Goal: Task Accomplishment & Management: Complete application form

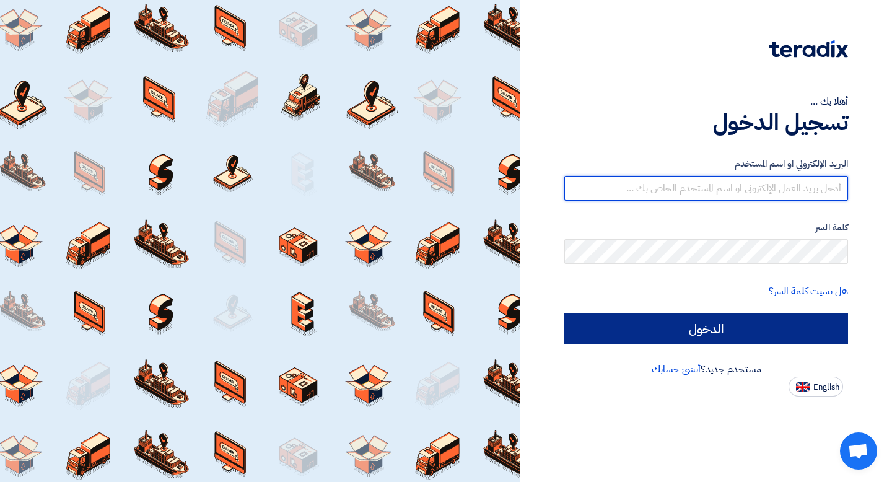
type input "[EMAIL_ADDRESS][DOMAIN_NAME]"
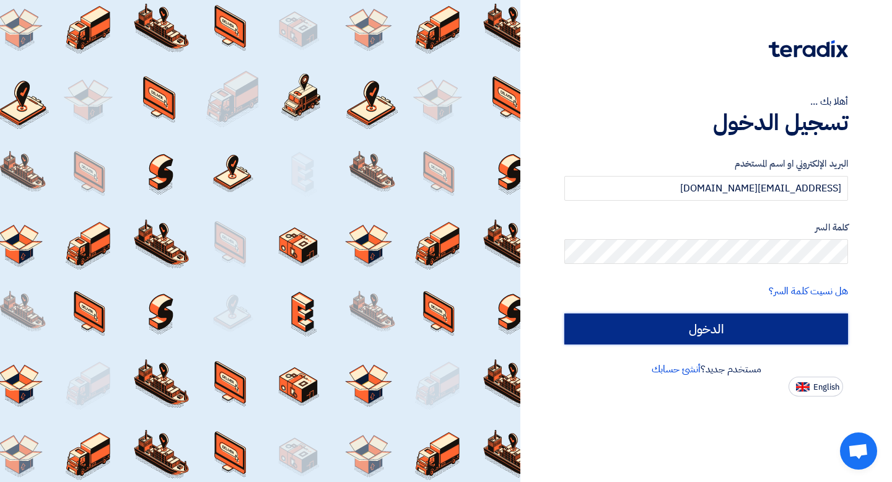
click at [787, 323] on input "الدخول" at bounding box center [706, 328] width 284 height 31
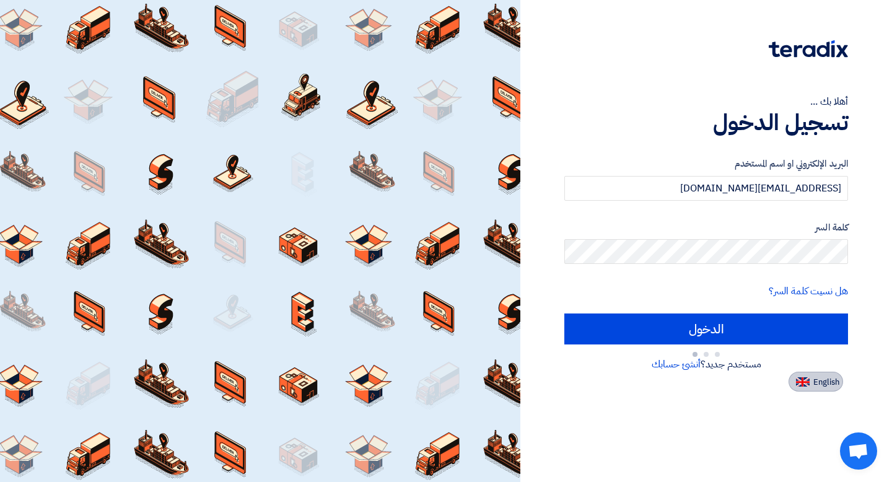
type input "Sign in"
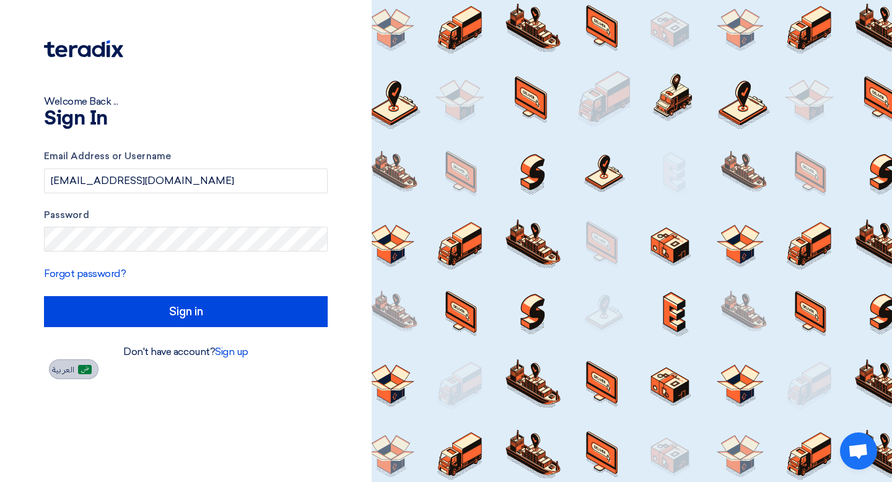
click at [814, 381] on div "Welcome Back ... Sign In Email Address or Username [PERSON_NAME][EMAIL_ADDRESS]…" at bounding box center [446, 241] width 892 height 482
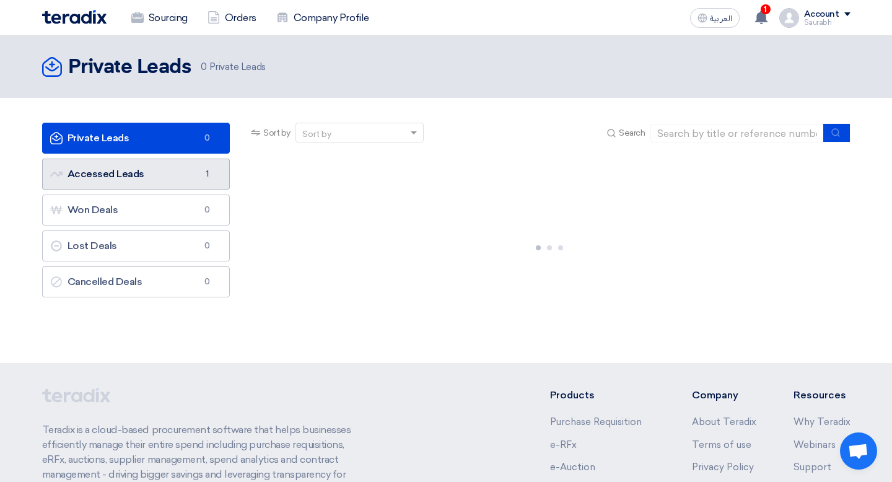
click at [147, 177] on link "Accessed Leads Accessed Leads 1" at bounding box center [136, 174] width 188 height 31
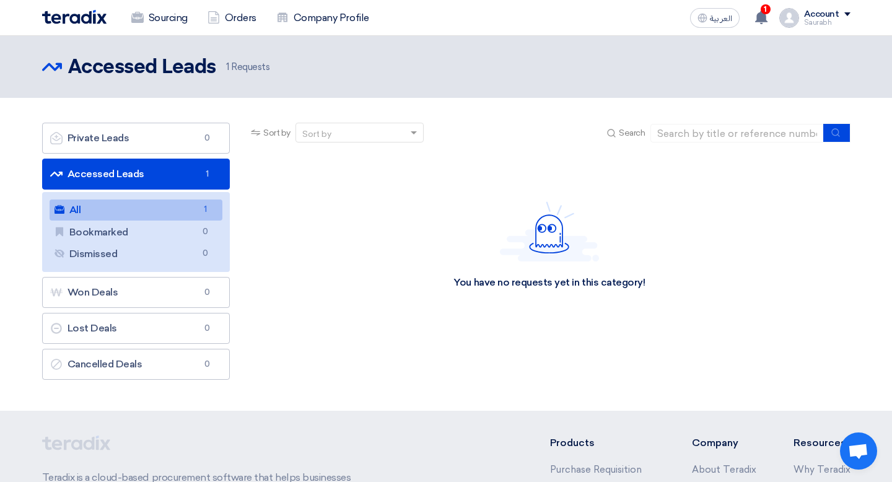
click at [147, 215] on link "All All 1" at bounding box center [136, 209] width 173 height 21
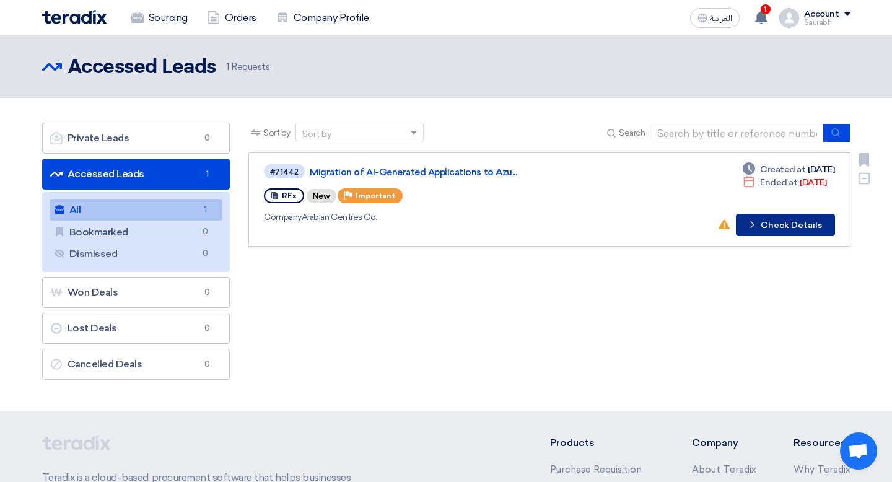
click at [777, 229] on button "Check details Check Details" at bounding box center [785, 225] width 99 height 22
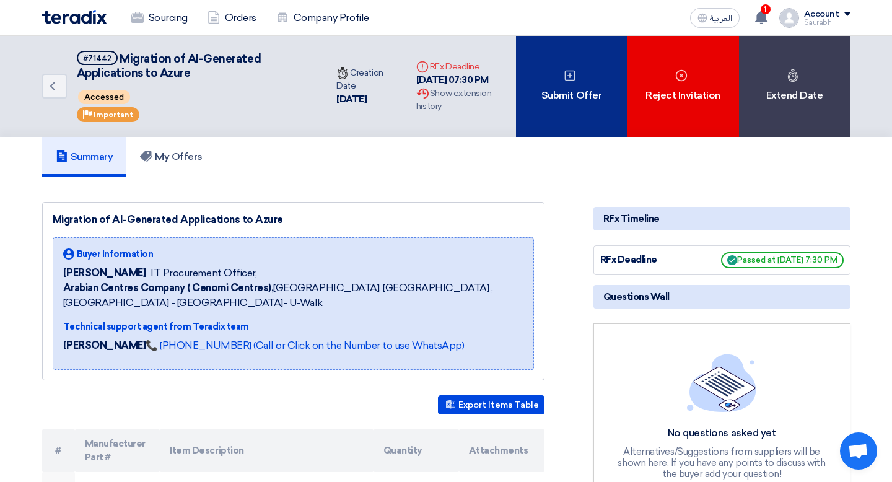
click at [565, 98] on div "Submit Offer" at bounding box center [571, 86] width 111 height 101
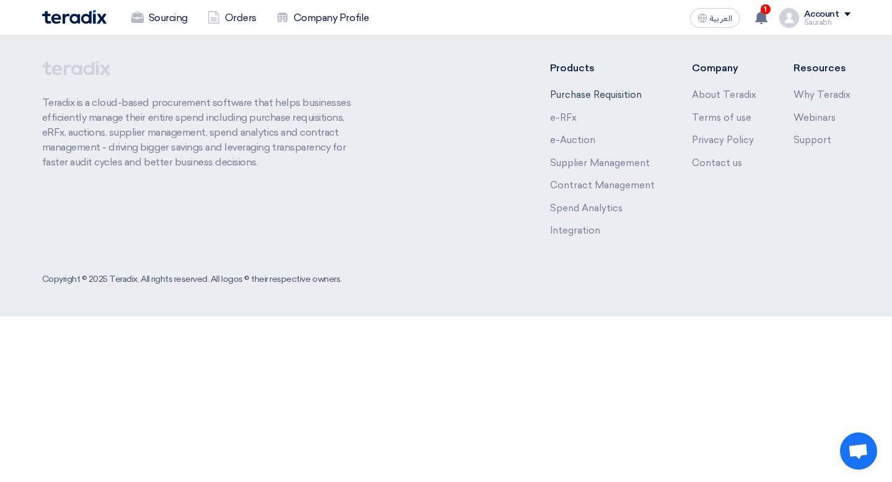
click at [559, 89] on link "Purchase Requisition" at bounding box center [596, 94] width 92 height 11
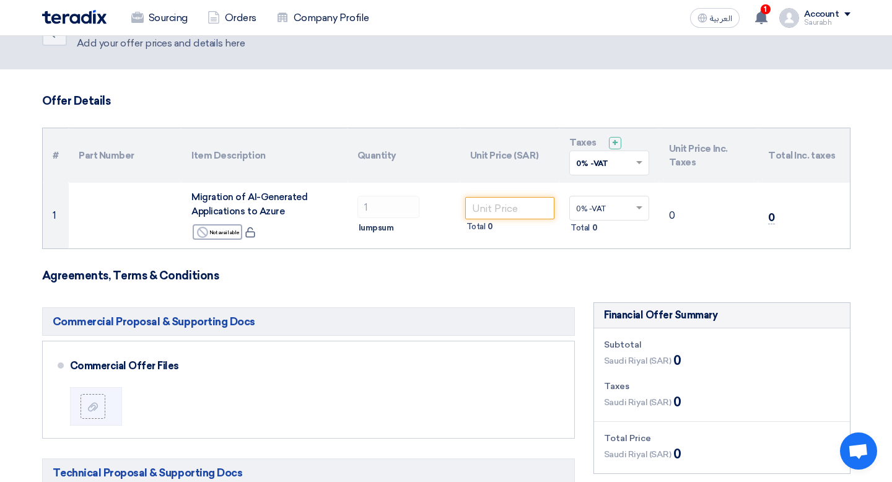
scroll to position [53, 0]
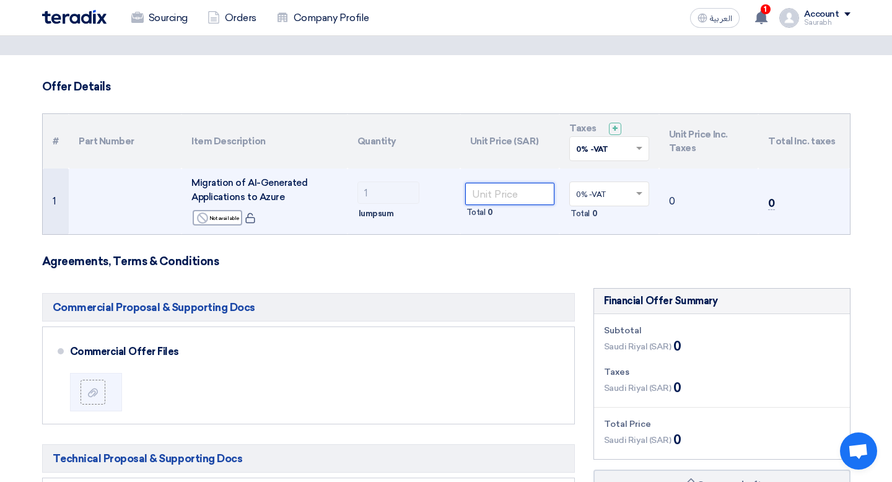
click at [509, 198] on input "number" at bounding box center [510, 194] width 90 height 22
click at [503, 190] on input "15000" at bounding box center [510, 194] width 90 height 22
paste input "56257.05"
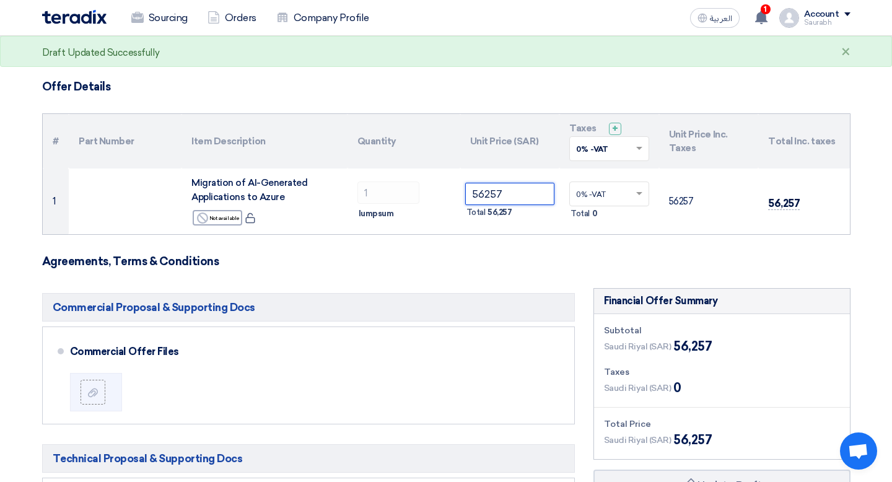
type input "56257"
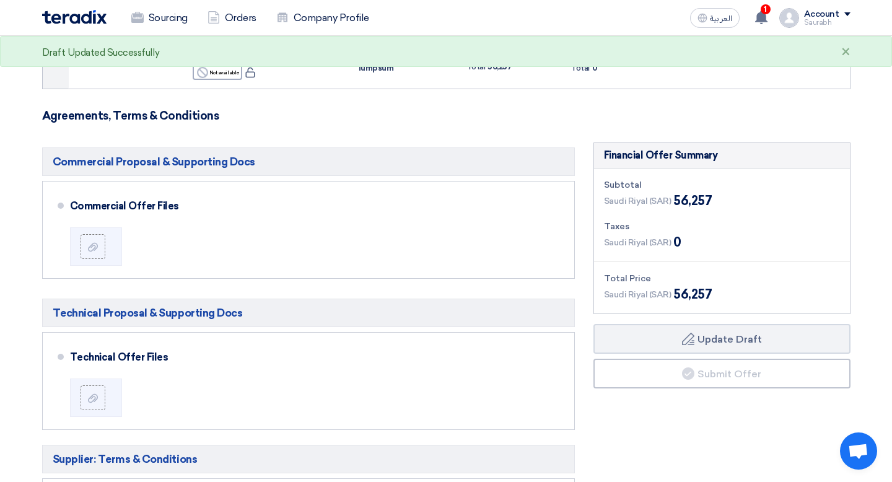
scroll to position [202, 0]
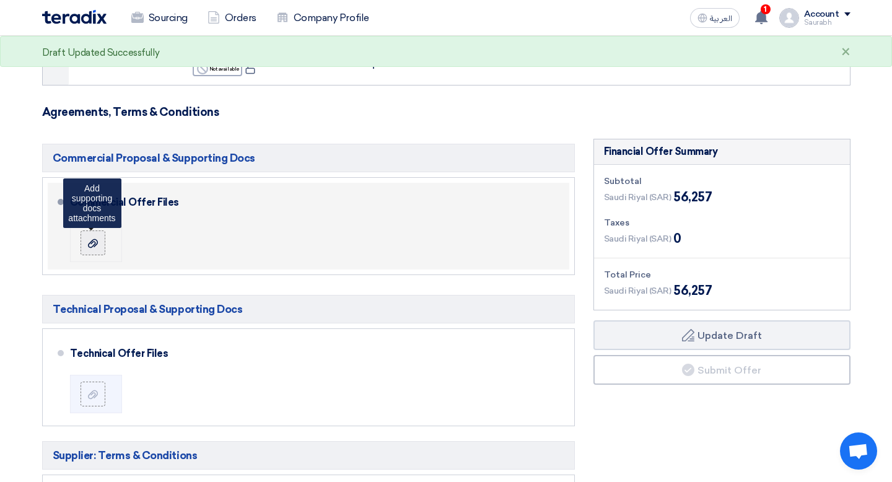
click at [85, 246] on div at bounding box center [92, 243] width 15 height 12
click at [0, 0] on input "file" at bounding box center [0, 0] width 0 height 0
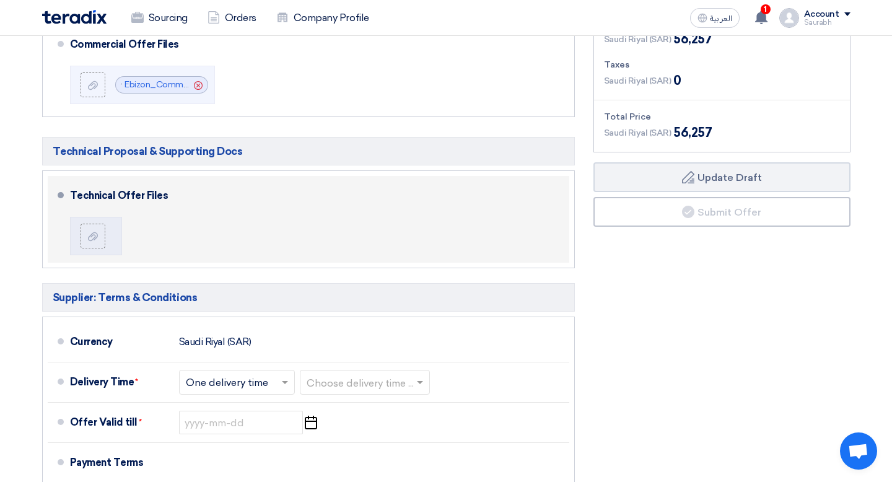
scroll to position [376, 0]
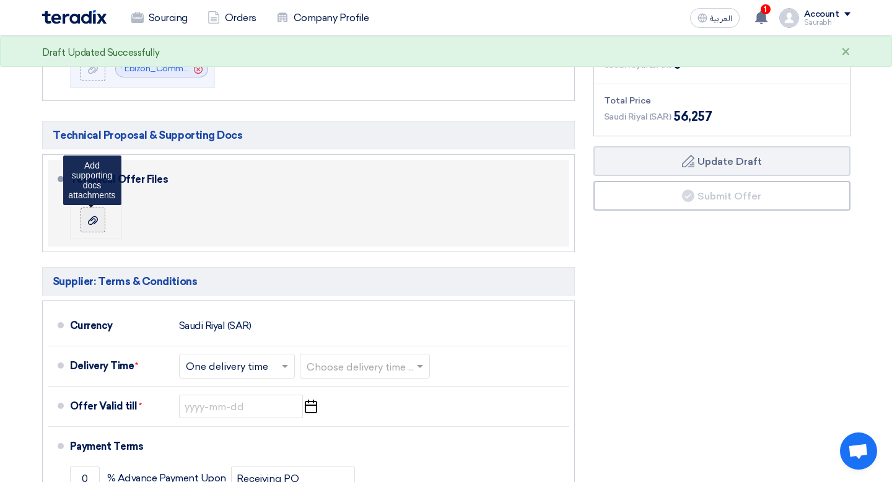
click at [94, 221] on use at bounding box center [93, 220] width 10 height 9
click at [0, 0] on input "file" at bounding box center [0, 0] width 0 height 0
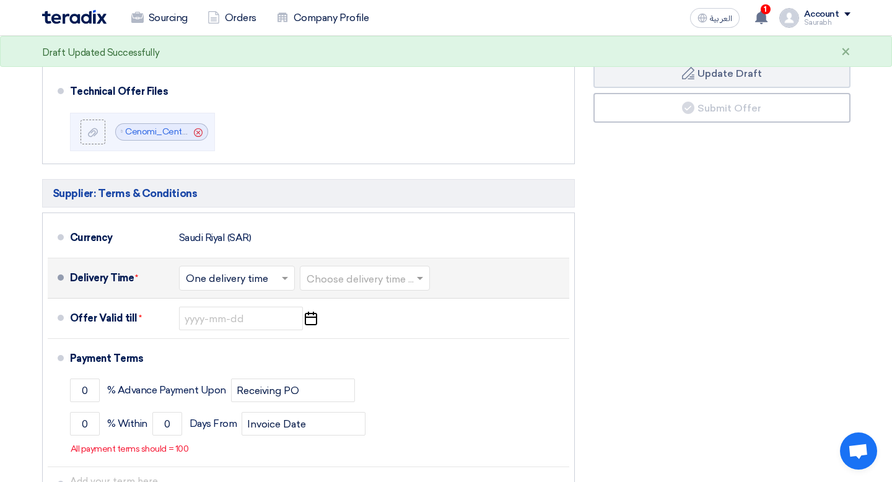
scroll to position [555, 0]
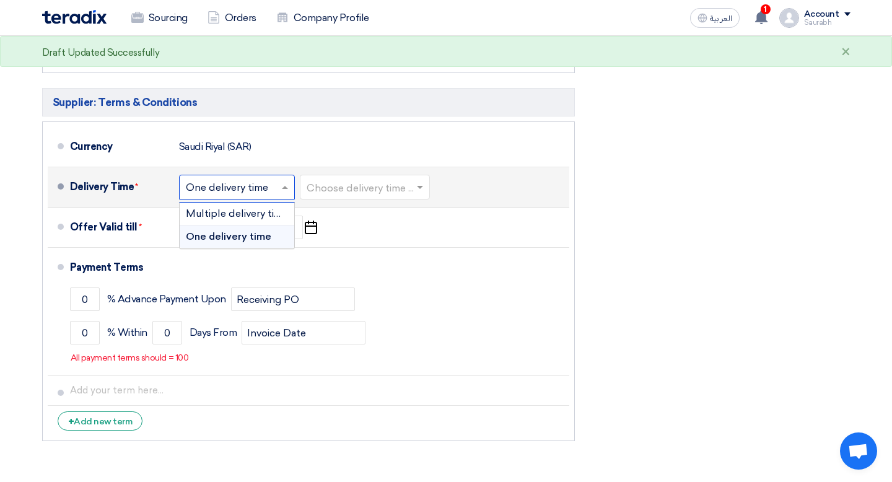
click at [265, 191] on input "text" at bounding box center [237, 189] width 103 height 18
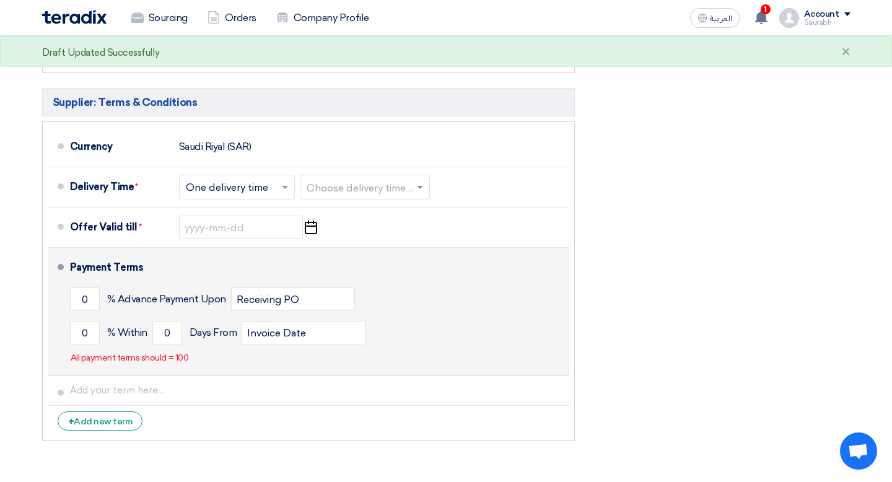
click at [399, 271] on div "Payment Terms" at bounding box center [312, 268] width 484 height 30
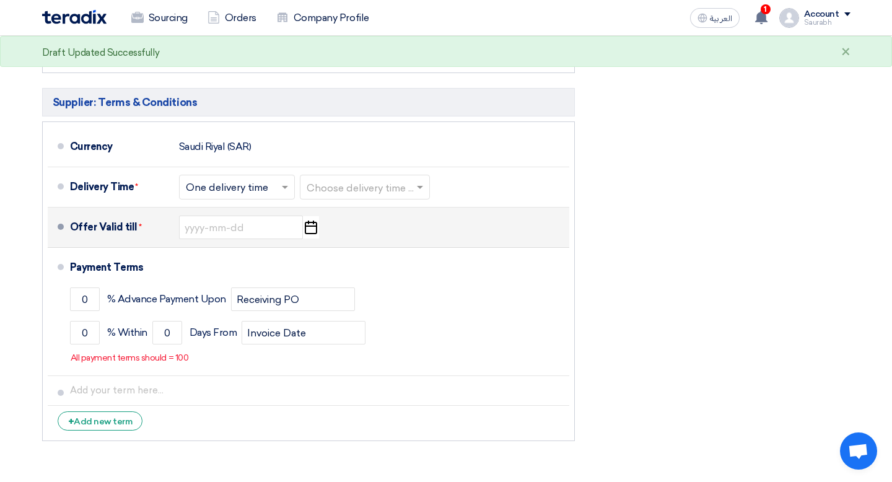
click at [308, 226] on icon "Pick a date" at bounding box center [310, 227] width 17 height 22
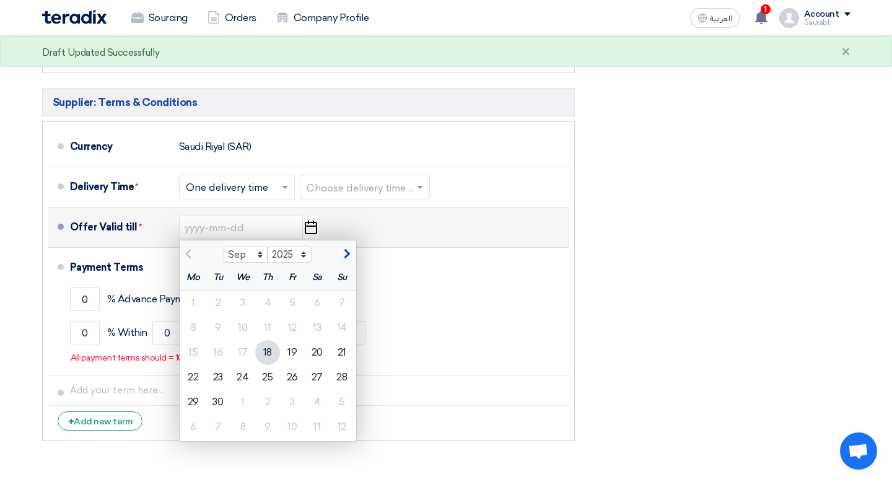
click at [341, 257] on button "button" at bounding box center [345, 252] width 20 height 12
select select "10"
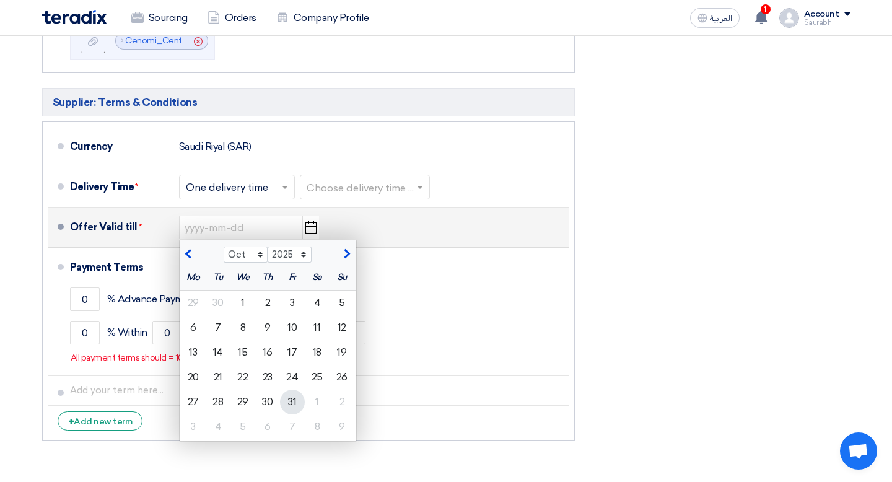
click at [295, 406] on div "31" at bounding box center [292, 402] width 25 height 25
type input "[DATE]"
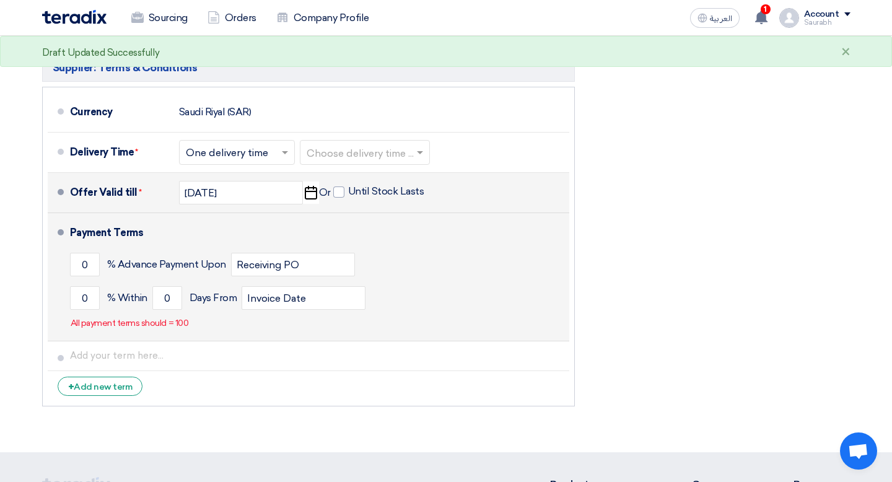
scroll to position [603, 0]
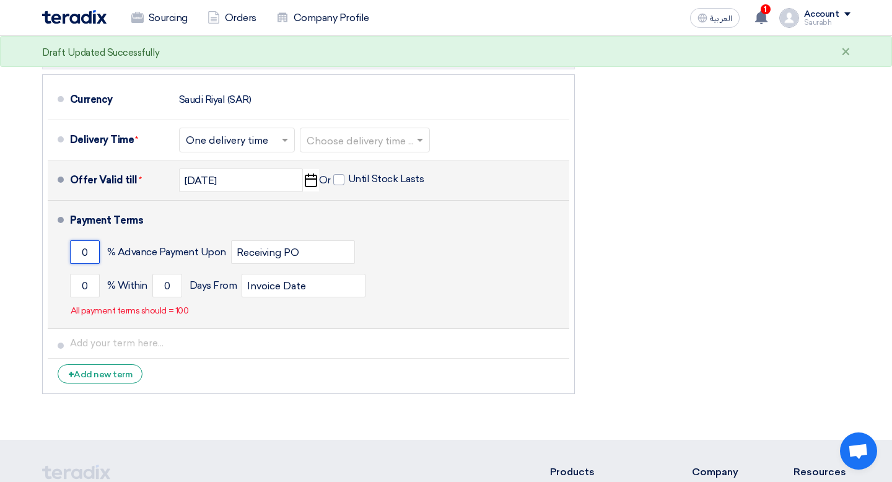
click at [89, 257] on input "0" at bounding box center [85, 252] width 30 height 24
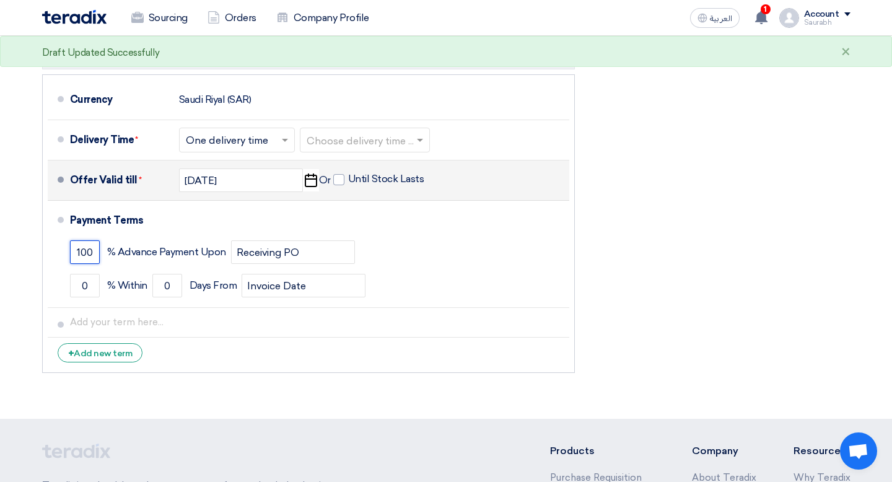
type input "100"
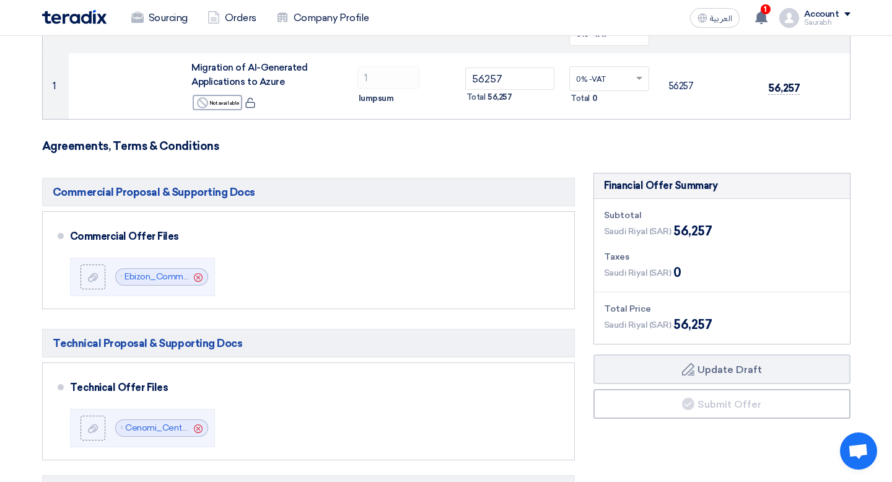
scroll to position [252, 0]
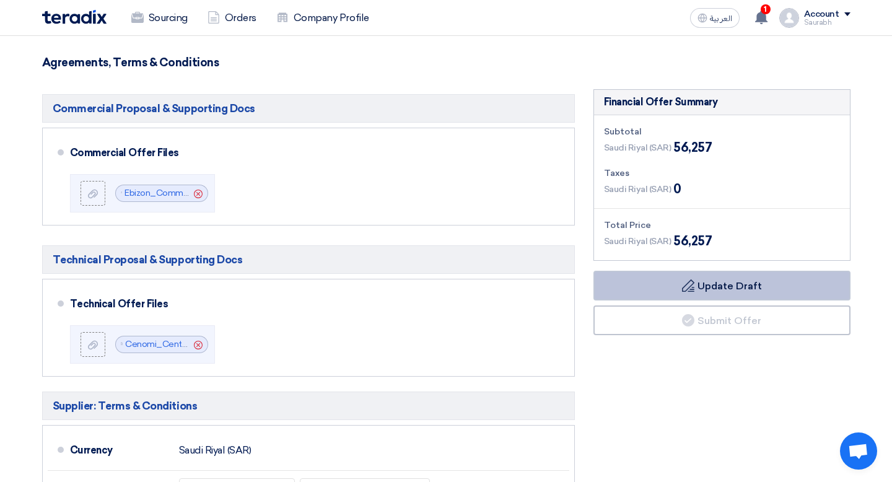
click at [704, 285] on button "Draft Update Draft" at bounding box center [721, 286] width 257 height 30
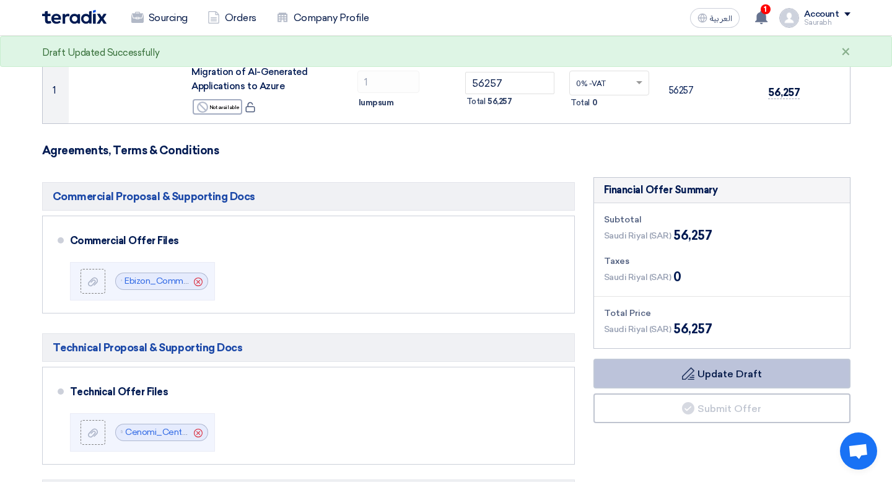
scroll to position [0, 0]
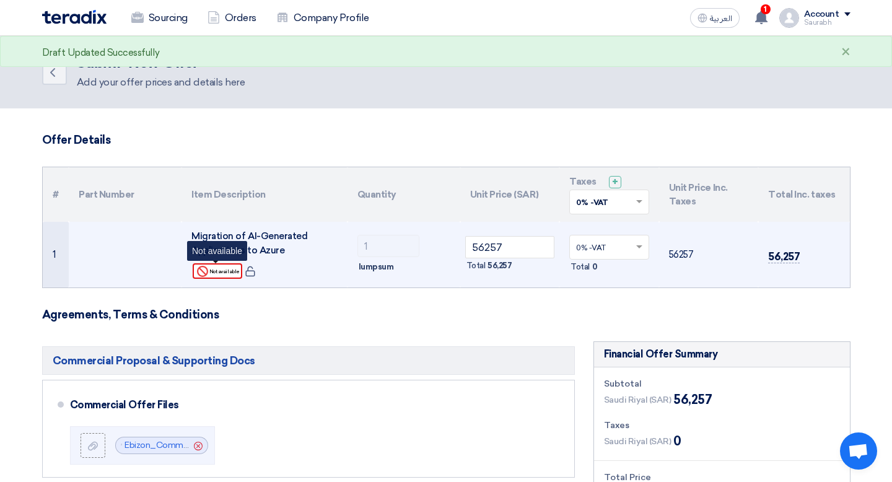
click at [234, 269] on div "Reject Not available" at bounding box center [218, 270] width 50 height 15
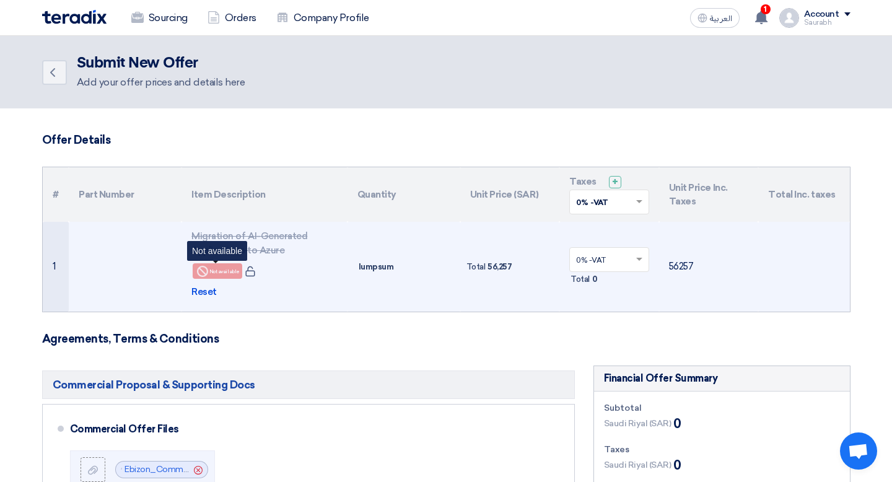
click at [228, 268] on div "Reject Not available" at bounding box center [218, 270] width 50 height 15
click at [209, 288] on span "Reset" at bounding box center [203, 292] width 25 height 14
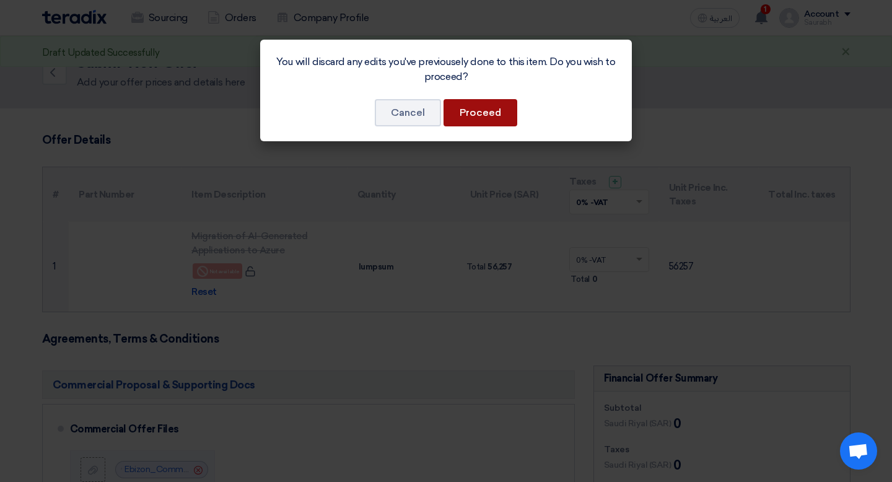
click at [468, 115] on button "Proceed" at bounding box center [480, 112] width 74 height 27
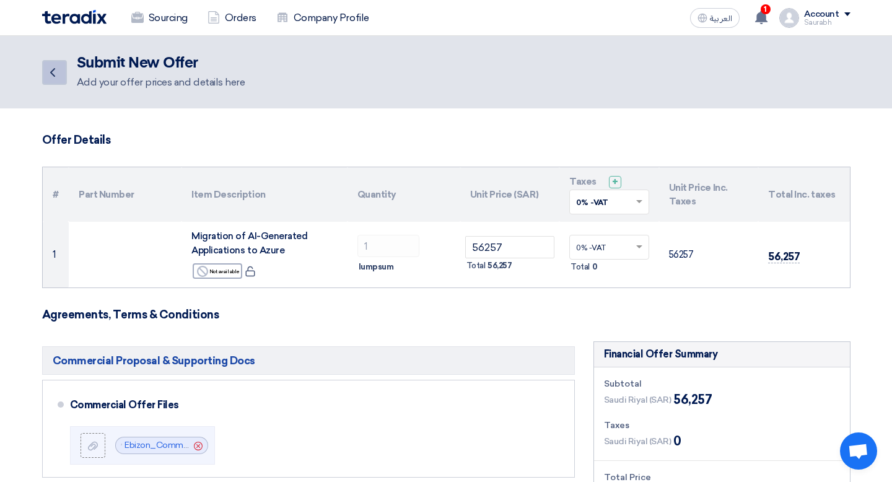
click at [56, 74] on icon "Back" at bounding box center [52, 72] width 15 height 15
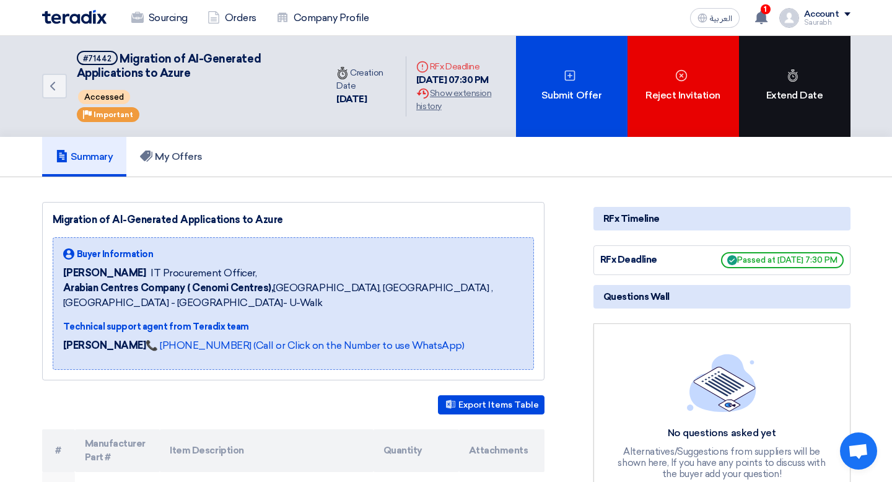
click at [800, 83] on div "Extend Date" at bounding box center [794, 86] width 111 height 101
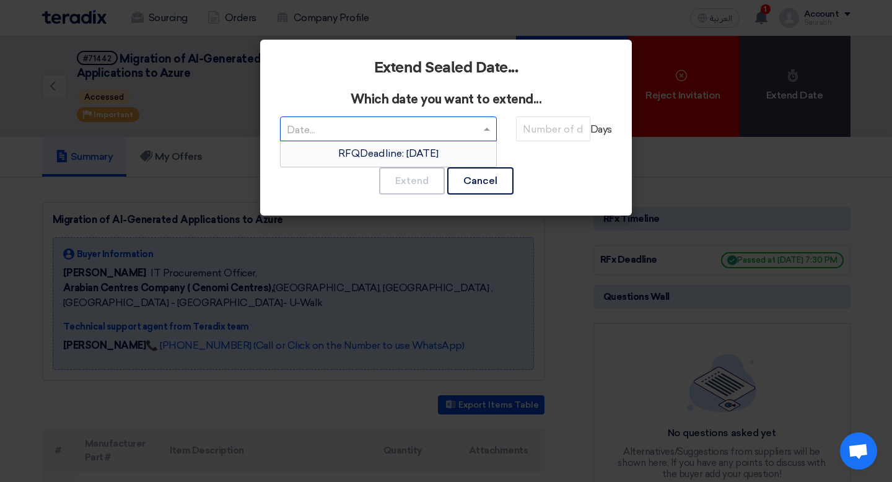
click at [478, 121] on div at bounding box center [388, 129] width 215 height 20
click at [479, 151] on div "RFQDeadline: Wed Sep 17 2025" at bounding box center [388, 153] width 215 height 25
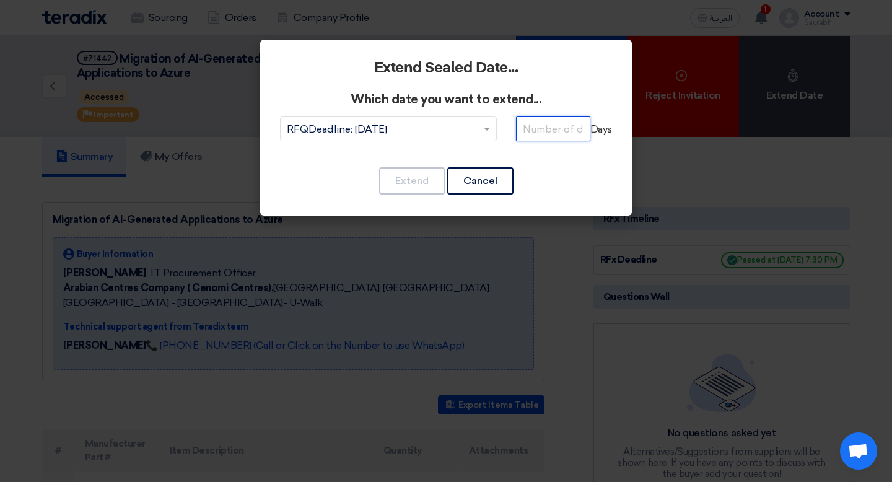
click at [543, 125] on input "number" at bounding box center [553, 128] width 74 height 25
type input "1"
click at [409, 188] on button "Extend" at bounding box center [412, 180] width 66 height 27
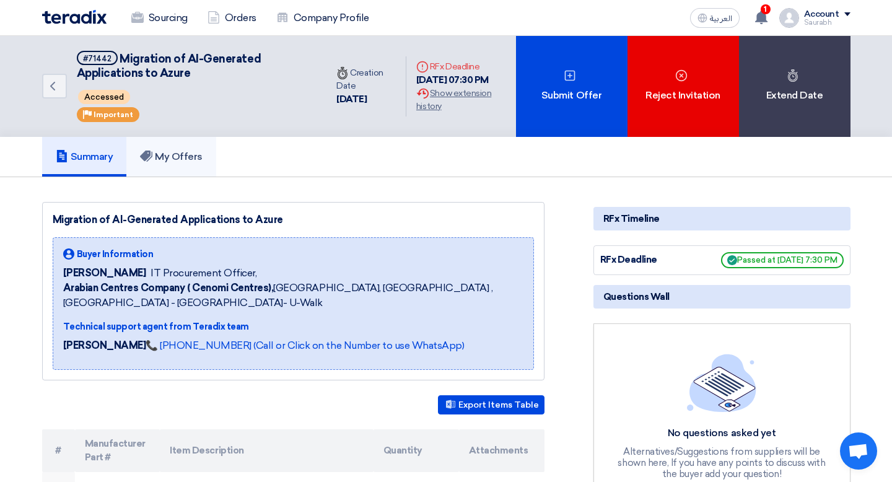
click at [198, 147] on link "My Offers" at bounding box center [171, 157] width 90 height 40
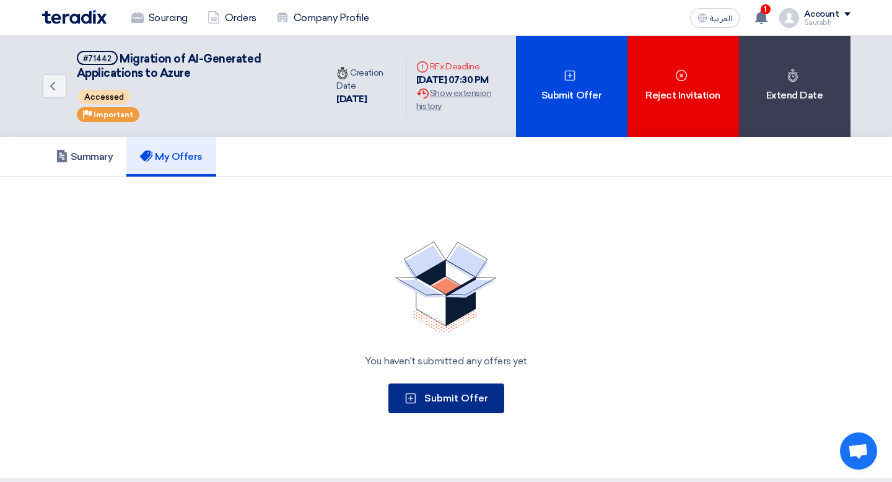
click at [455, 391] on button "Submit Offer" at bounding box center [446, 398] width 116 height 30
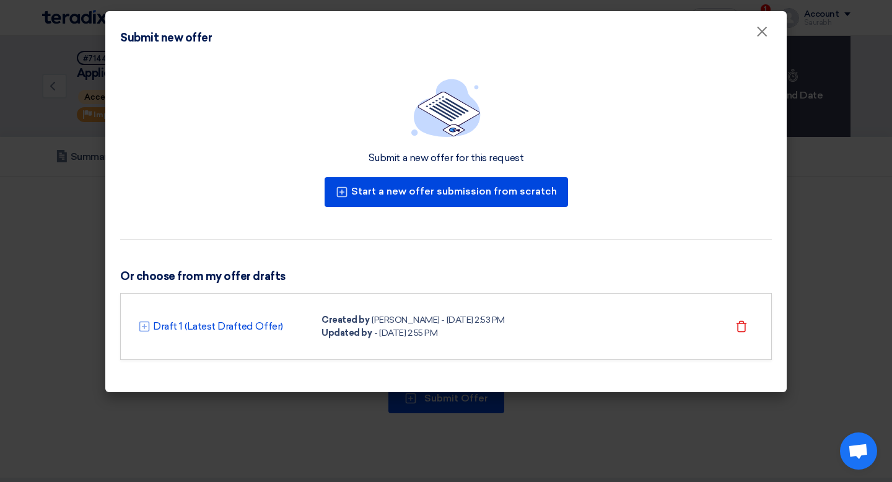
click at [409, 339] on div "Draft 1 (Latest Drafted Offer) Created by Saurabh Gupta - 18 Sep 2025, 2:53 PM …" at bounding box center [445, 326] width 651 height 67
click at [230, 324] on link "Draft 1 (Latest Drafted Offer)" at bounding box center [218, 326] width 130 height 15
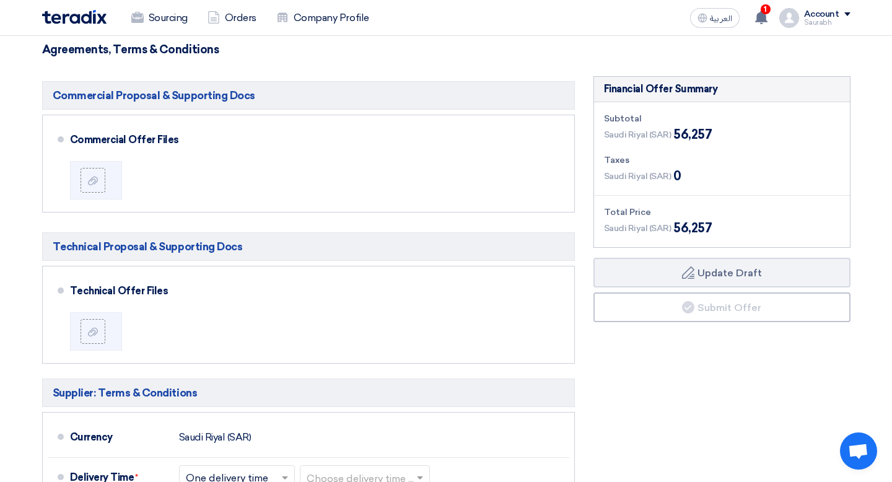
scroll to position [266, 0]
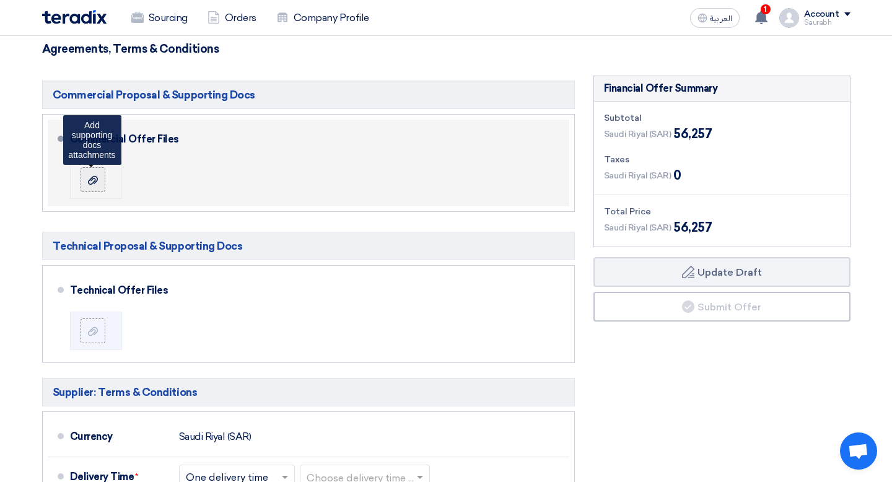
click at [84, 176] on label at bounding box center [93, 179] width 25 height 25
click at [0, 0] on input "file" at bounding box center [0, 0] width 0 height 0
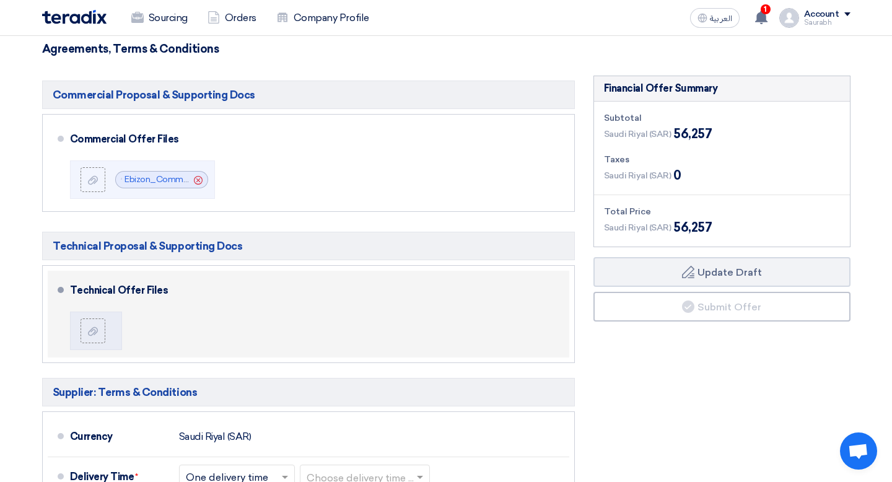
click at [85, 352] on div at bounding box center [96, 328] width 52 height 47
click at [86, 341] on label at bounding box center [93, 330] width 25 height 25
click at [0, 0] on input "file" at bounding box center [0, 0] width 0 height 0
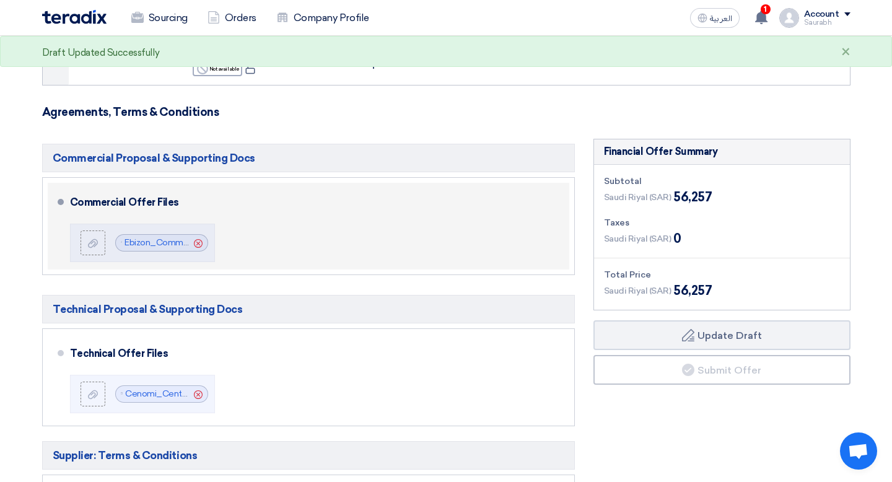
scroll to position [204, 0]
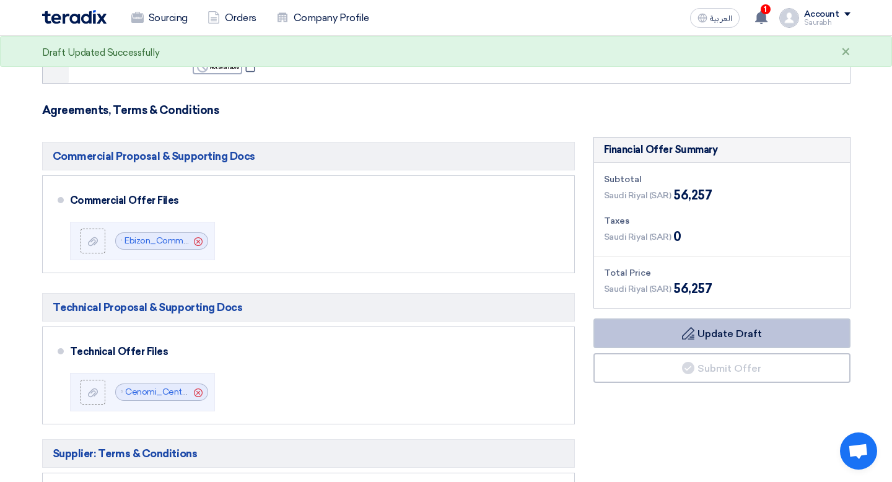
click at [738, 335] on button "Draft Update Draft" at bounding box center [721, 333] width 257 height 30
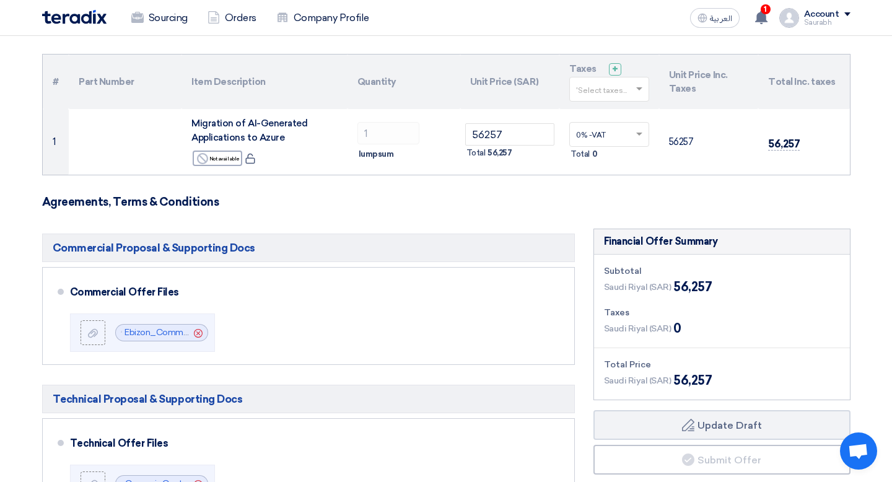
scroll to position [0, 0]
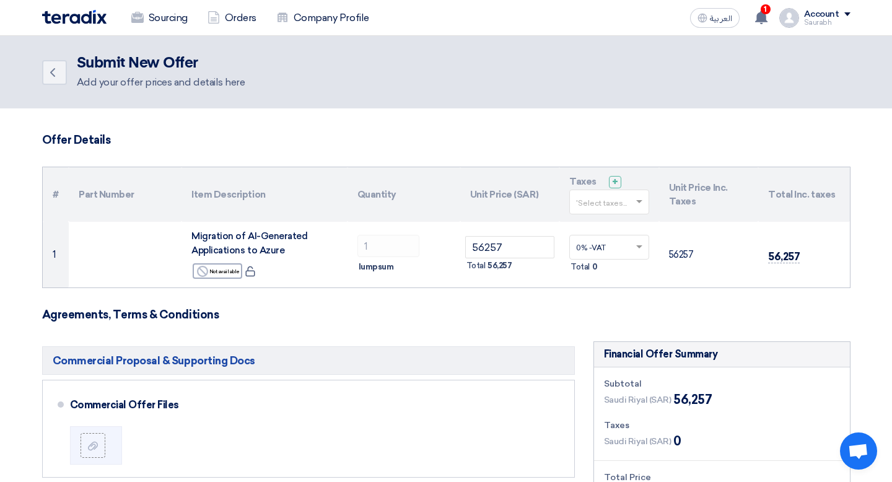
click at [96, 20] on img at bounding box center [74, 17] width 64 height 14
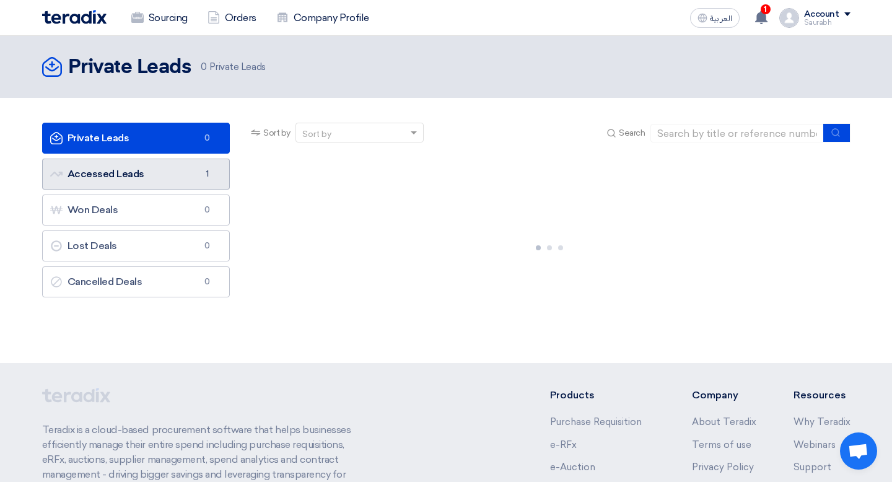
click at [147, 171] on link "Accessed Leads Accessed Leads 1" at bounding box center [136, 174] width 188 height 31
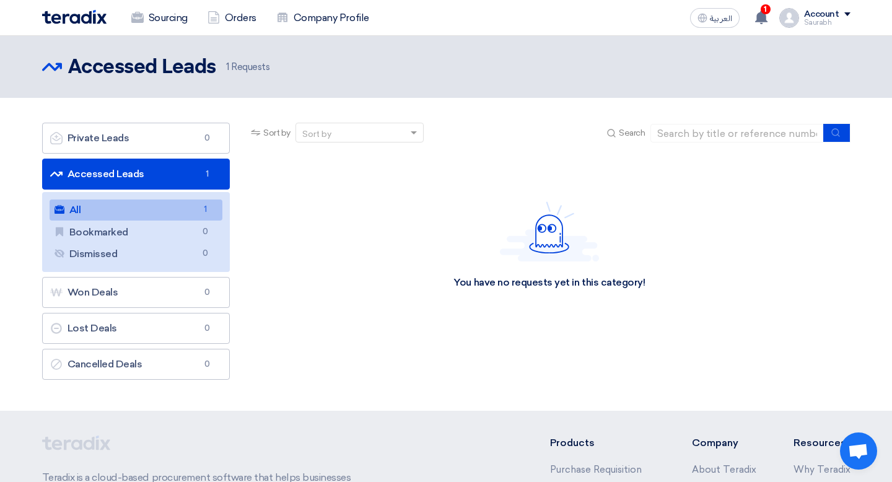
click at [147, 212] on link "All All 1" at bounding box center [136, 209] width 173 height 21
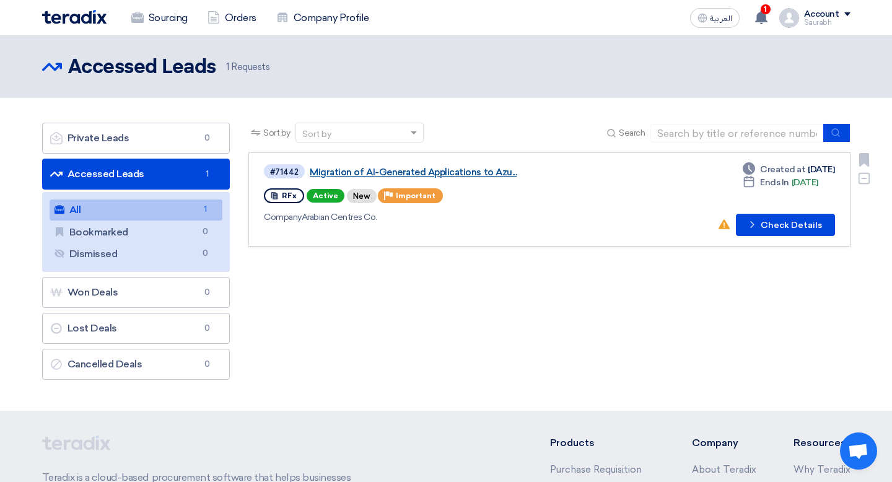
click at [460, 173] on link "Migration of AI-Generated Applications to Azu..." at bounding box center [465, 172] width 310 height 11
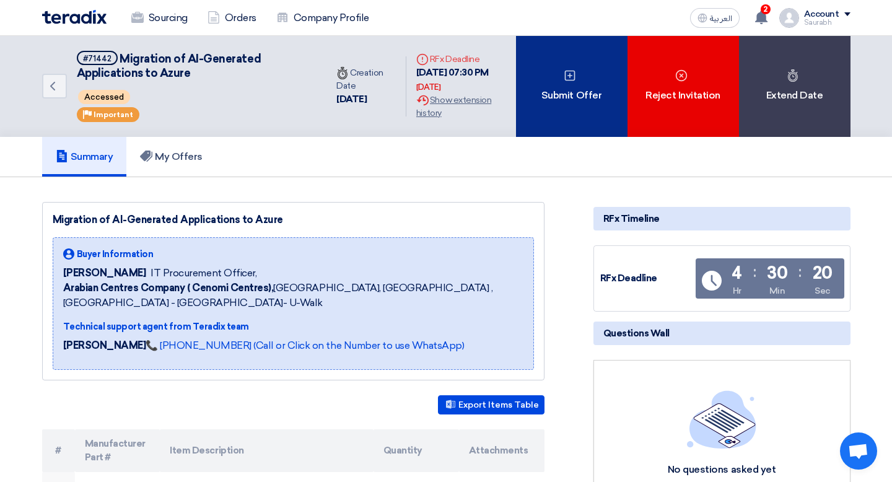
click at [570, 102] on div "Submit Offer" at bounding box center [571, 86] width 111 height 101
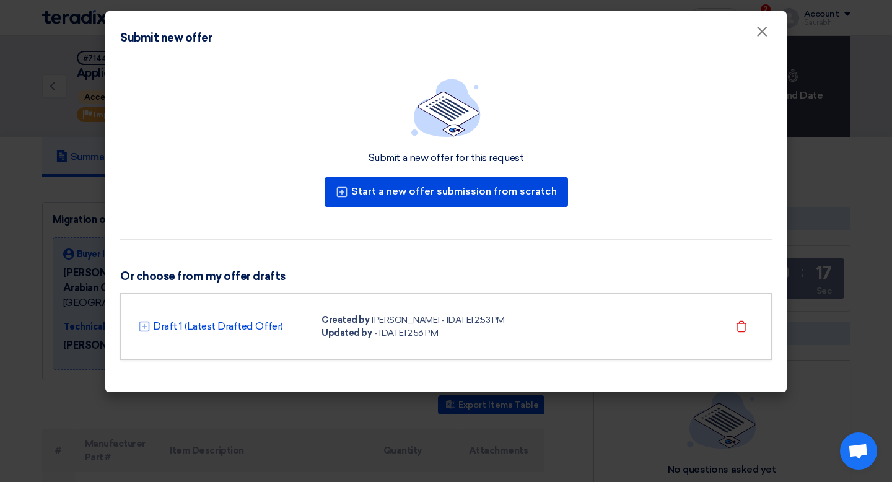
click at [480, 321] on div "[PERSON_NAME] - [DATE] 2:53 PM" at bounding box center [438, 319] width 133 height 13
click at [235, 329] on link "Draft 1 (Latest Drafted Offer)" at bounding box center [218, 326] width 130 height 15
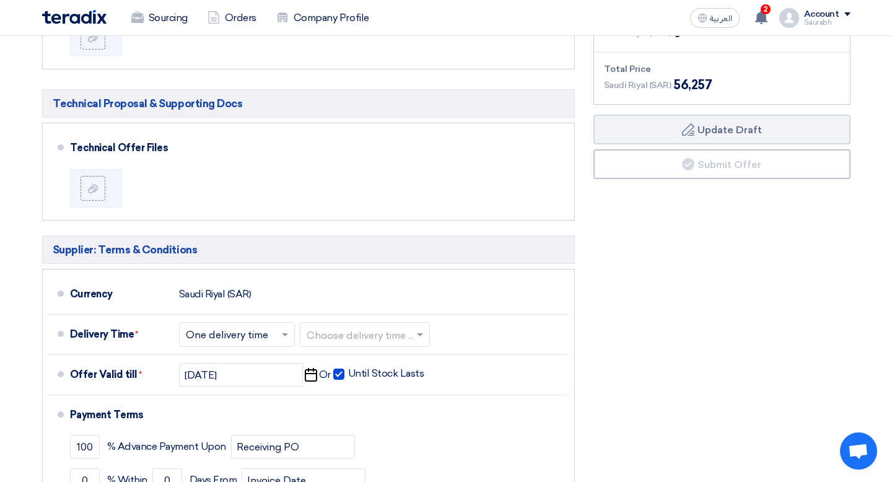
scroll to position [307, 0]
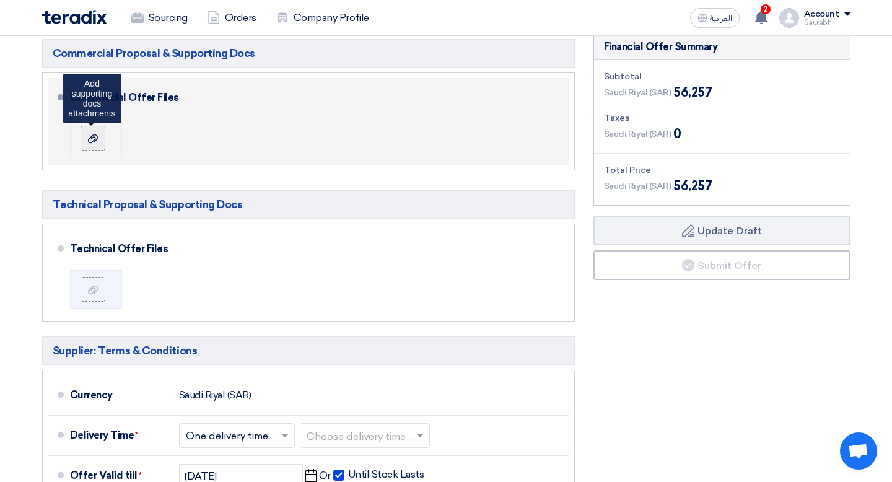
click at [94, 140] on use at bounding box center [93, 138] width 10 height 9
click at [0, 0] on input "file" at bounding box center [0, 0] width 0 height 0
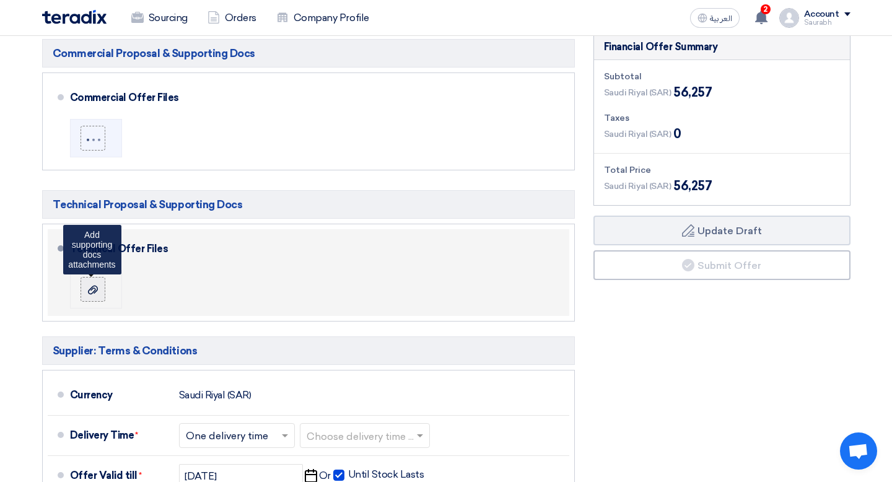
click at [85, 290] on div at bounding box center [92, 289] width 15 height 12
click at [0, 0] on input "file" at bounding box center [0, 0] width 0 height 0
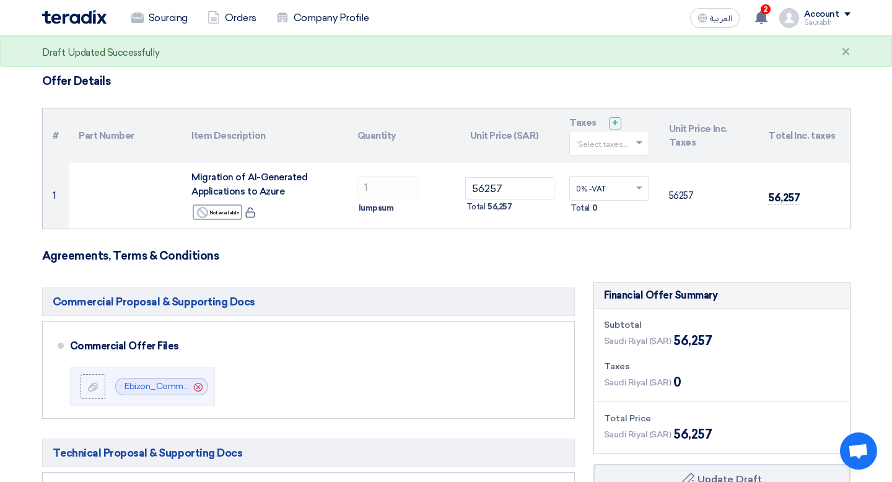
scroll to position [0, 0]
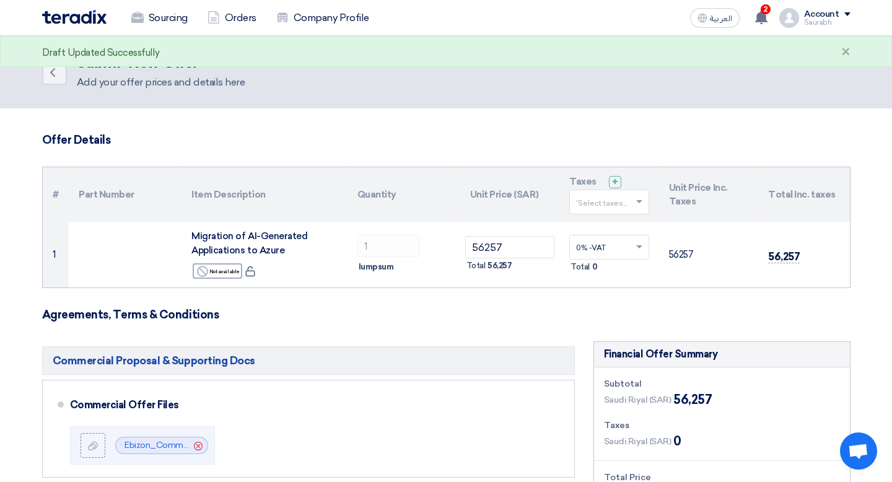
click at [838, 15] on div "Account" at bounding box center [821, 14] width 35 height 11
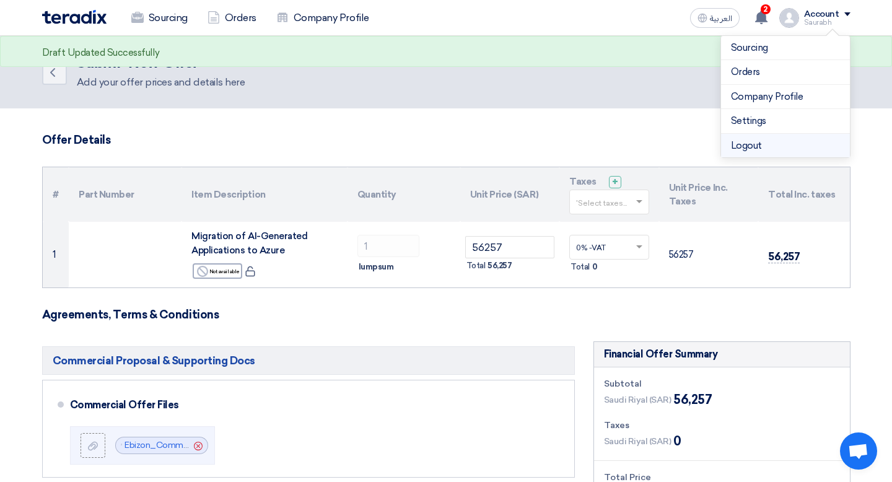
click at [773, 139] on li "Logout" at bounding box center [785, 146] width 129 height 24
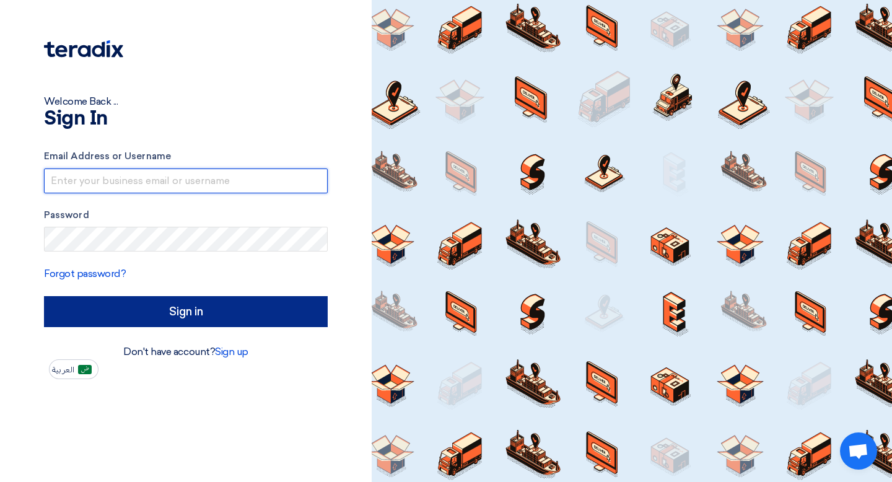
type input "[EMAIL_ADDRESS][DOMAIN_NAME]"
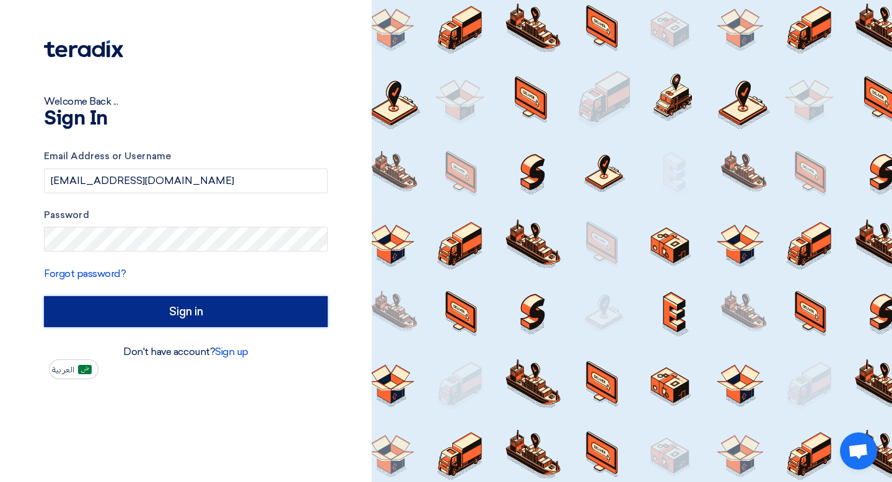
click at [249, 306] on input "Sign in" at bounding box center [186, 311] width 284 height 31
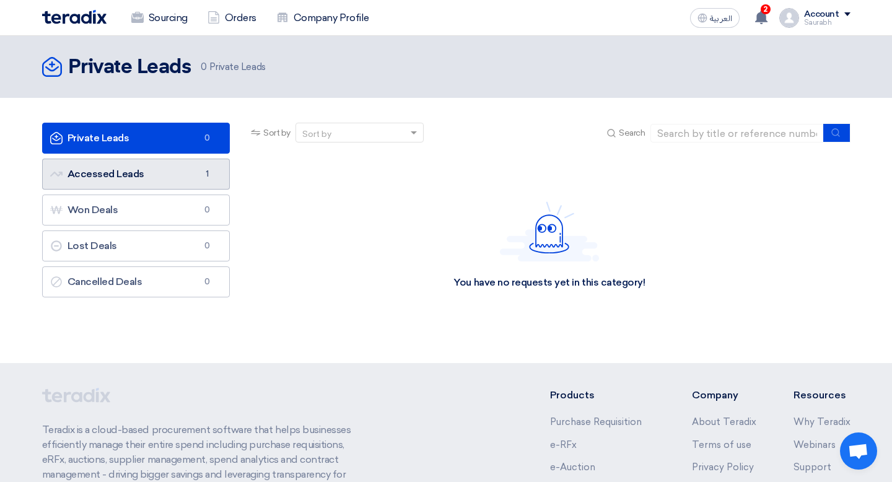
click at [170, 166] on link "Accessed Leads Accessed Leads 1" at bounding box center [136, 174] width 188 height 31
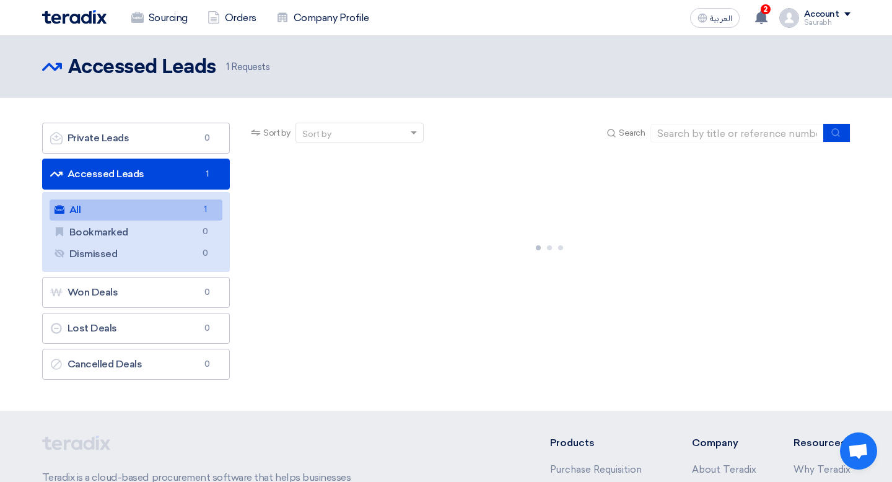
click at [154, 206] on link "All All 1" at bounding box center [136, 209] width 173 height 21
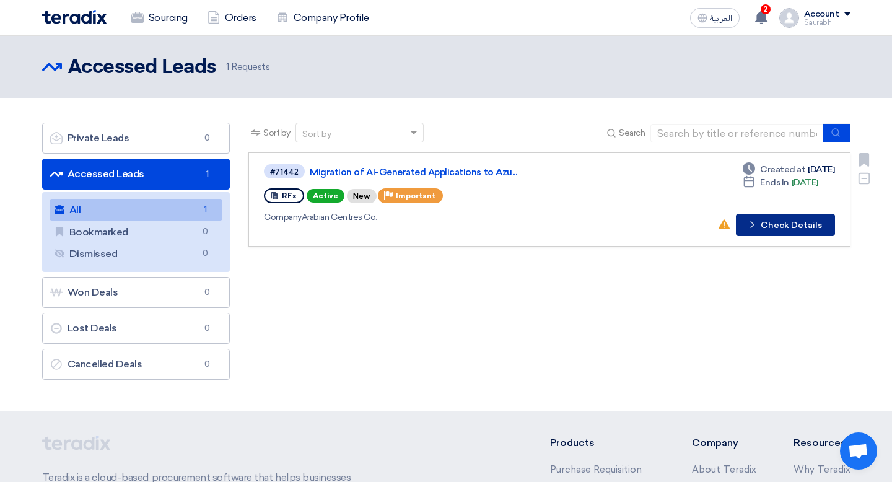
click at [799, 224] on button "Check details Check Details" at bounding box center [785, 225] width 99 height 22
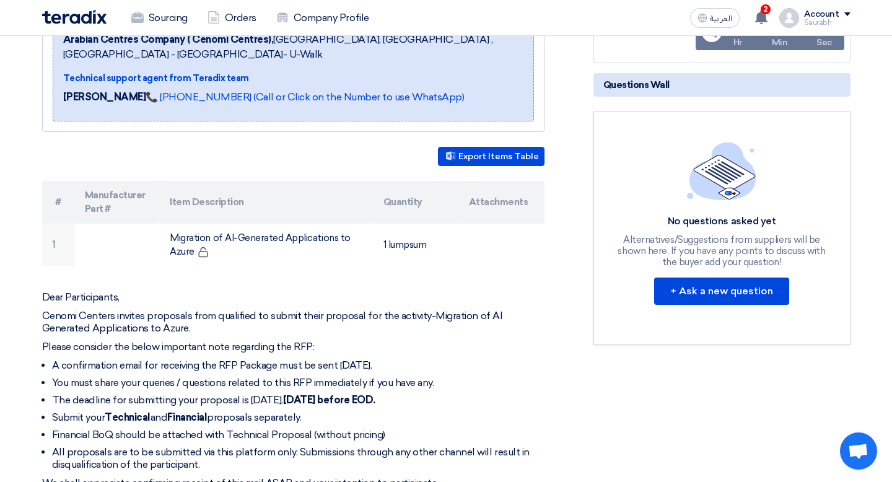
scroll to position [250, 0]
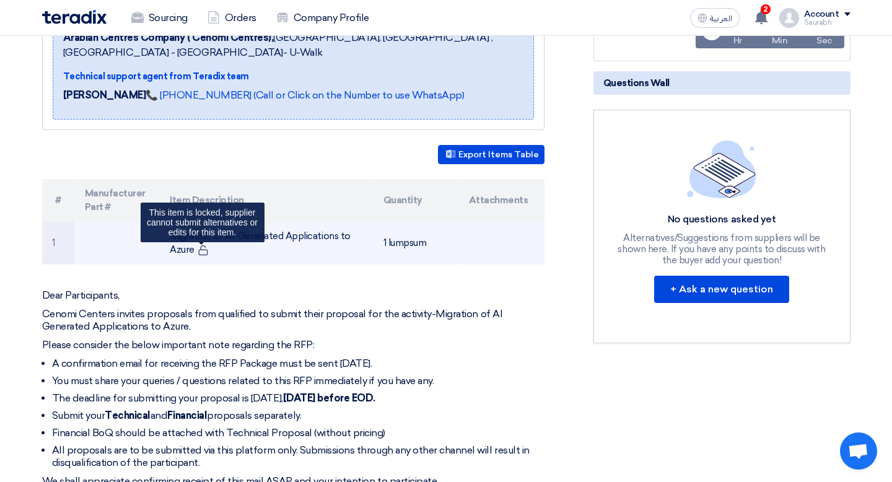
click at [203, 249] on use at bounding box center [203, 250] width 9 height 11
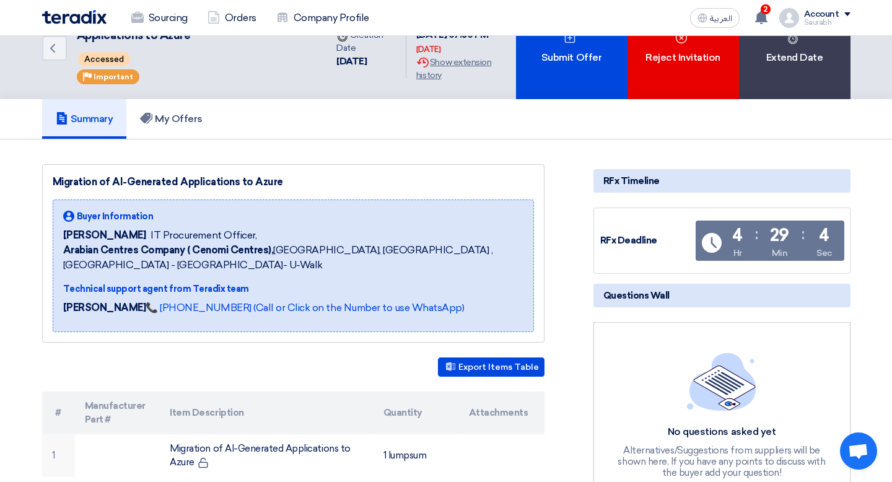
scroll to position [0, 0]
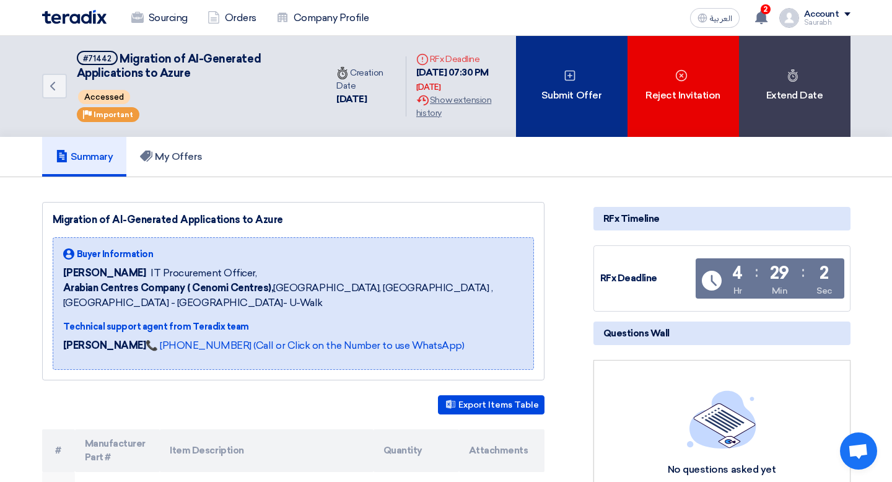
click at [572, 131] on div "Submit Offer" at bounding box center [571, 86] width 111 height 101
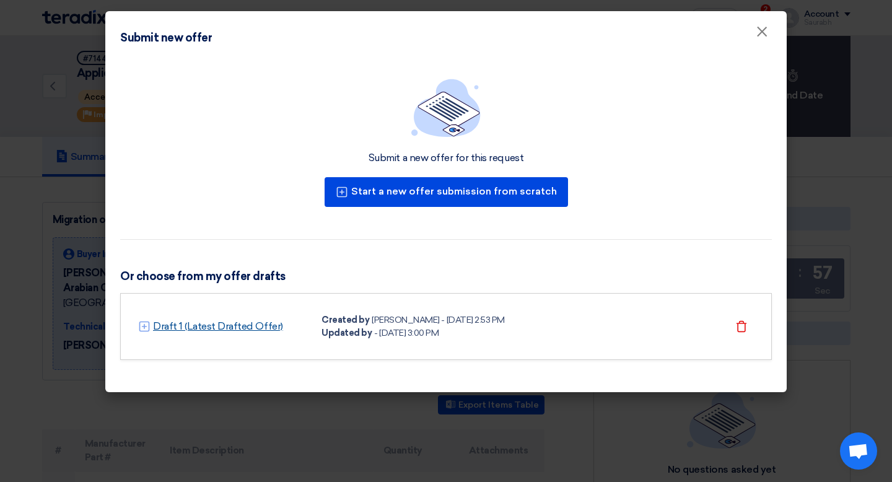
click at [227, 325] on link "Draft 1 (Latest Drafted Offer)" at bounding box center [218, 326] width 130 height 15
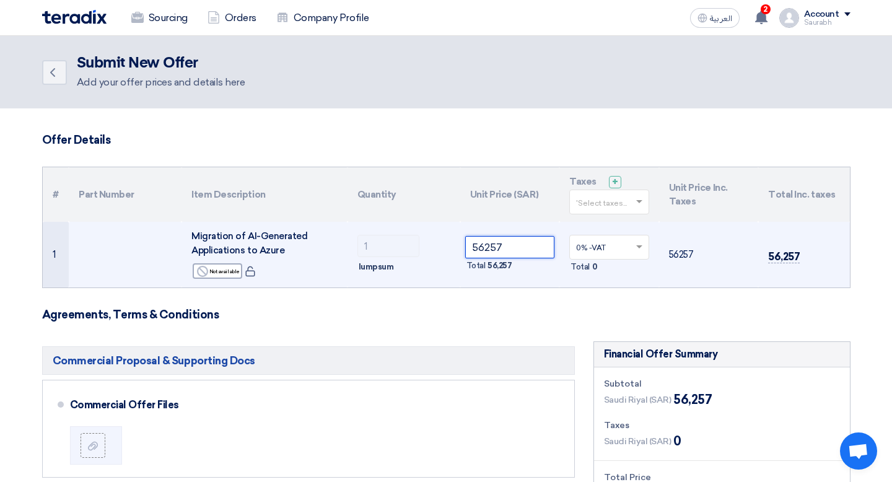
click at [505, 237] on input "56257" at bounding box center [510, 247] width 90 height 22
click at [506, 242] on input "56257" at bounding box center [510, 247] width 90 height 22
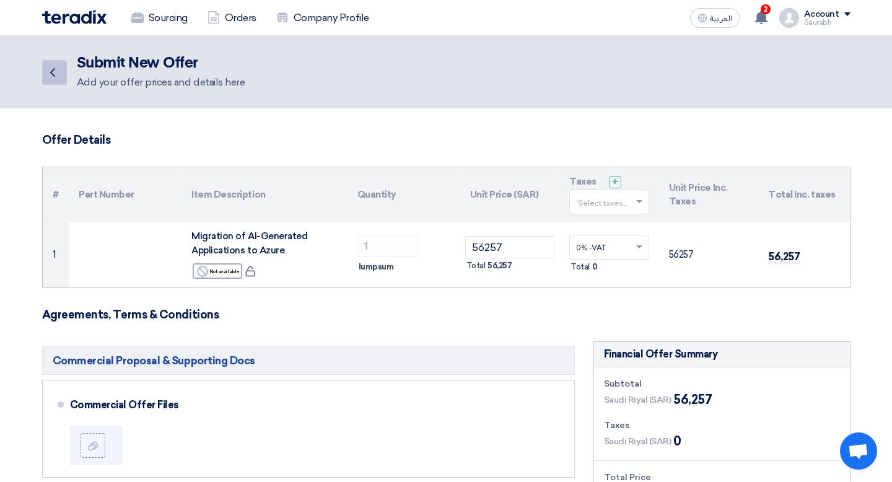
click at [48, 67] on icon "Back" at bounding box center [52, 72] width 15 height 15
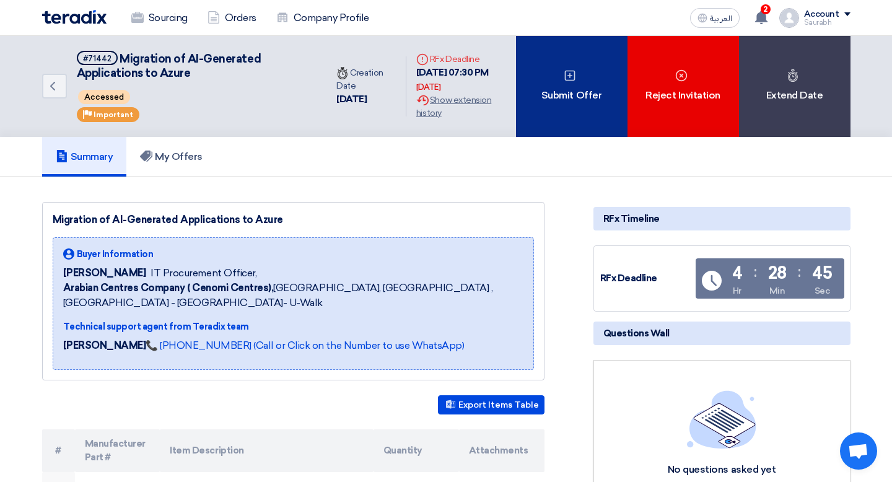
click at [616, 72] on div "Submit Offer" at bounding box center [571, 86] width 111 height 101
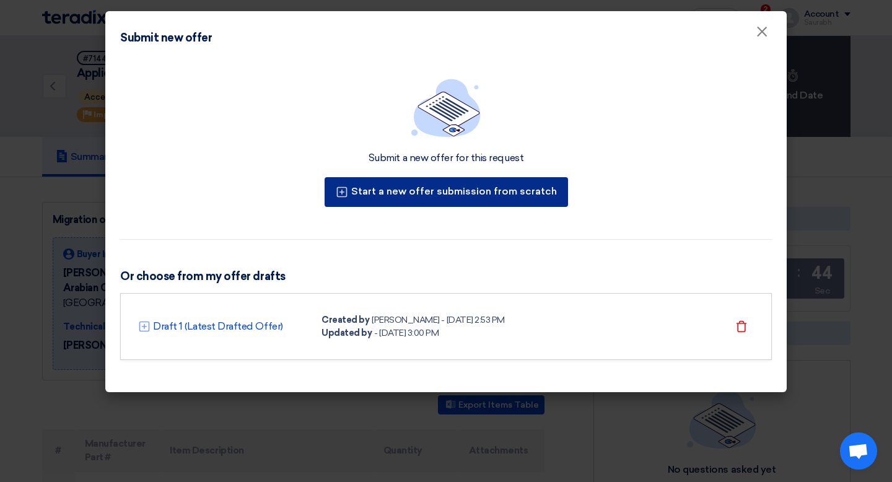
click at [527, 177] on button "Start a new offer submission from scratch" at bounding box center [445, 192] width 243 height 30
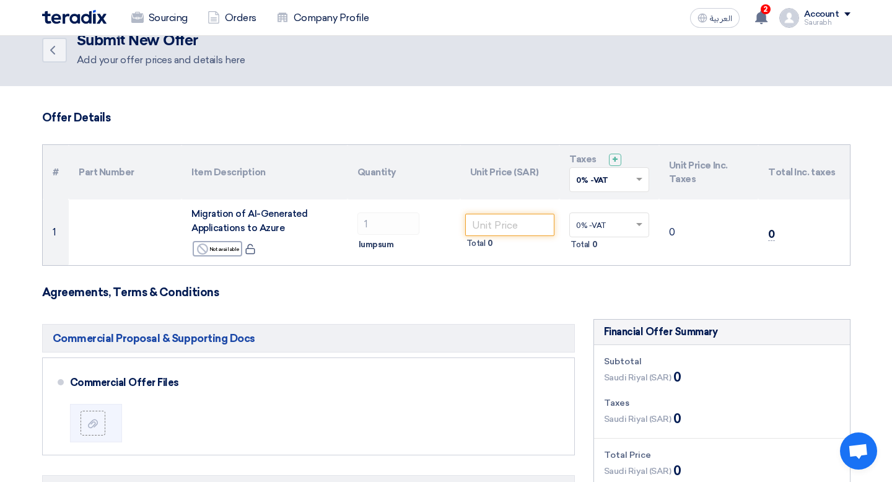
scroll to position [20, 0]
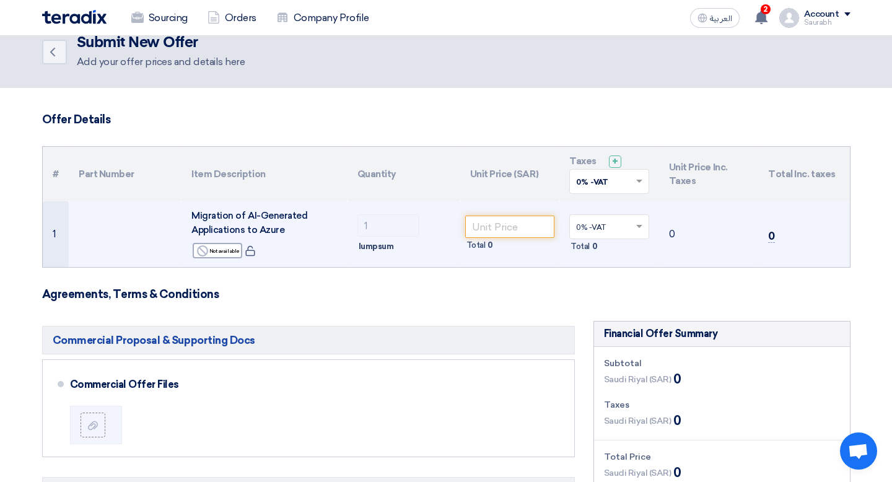
click at [538, 214] on td "Total 0" at bounding box center [510, 234] width 100 height 66
click at [538, 228] on input "number" at bounding box center [510, 226] width 90 height 22
paste input "56257"
type input "56257"
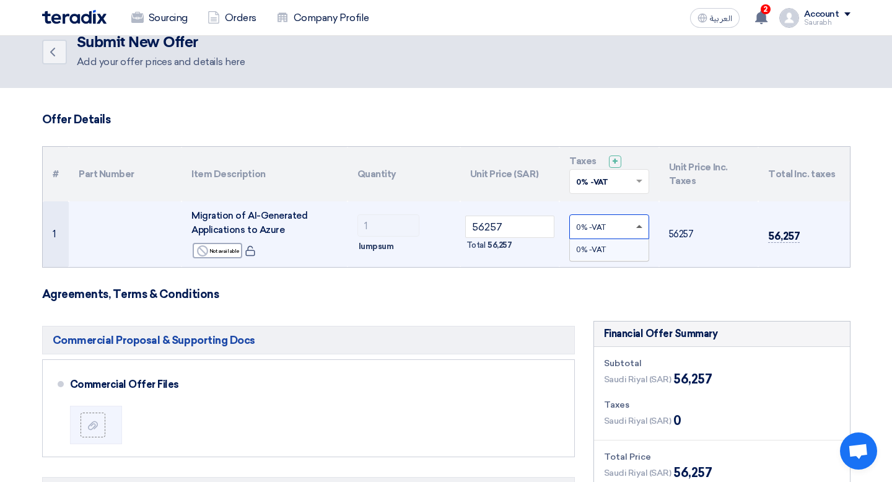
click at [637, 229] on span at bounding box center [640, 226] width 15 height 11
click at [632, 252] on div "0% -VAT" at bounding box center [609, 249] width 79 height 21
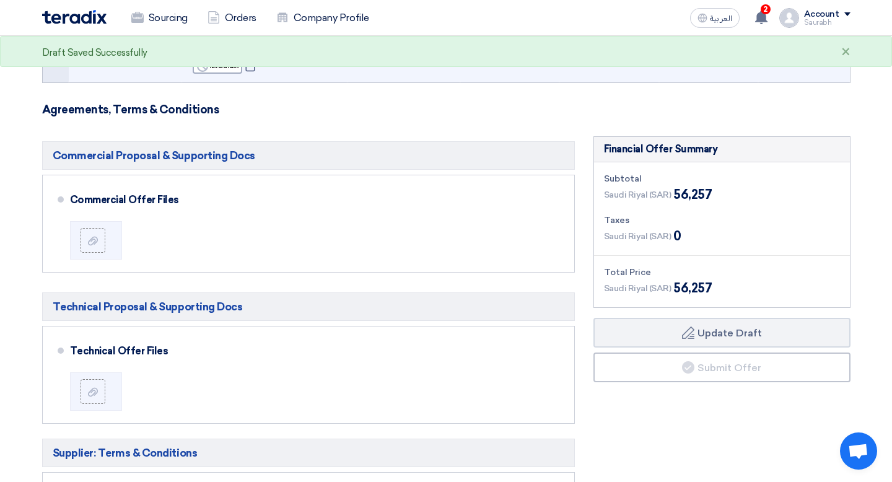
scroll to position [207, 0]
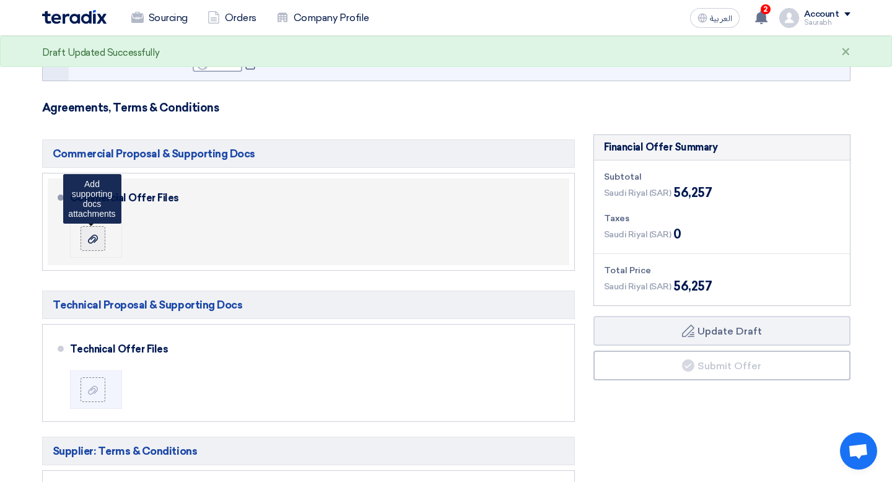
click at [96, 238] on icon at bounding box center [93, 239] width 10 height 10
click at [0, 0] on input "file" at bounding box center [0, 0] width 0 height 0
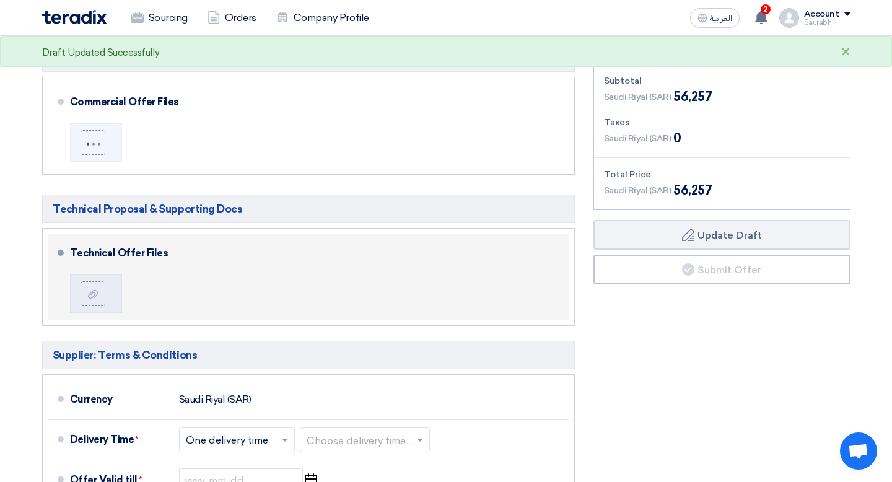
scroll to position [306, 0]
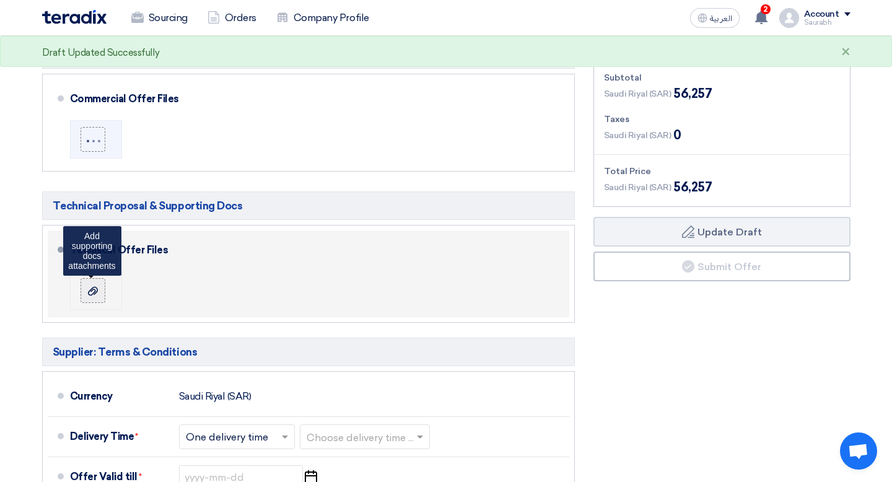
click at [93, 295] on use at bounding box center [93, 291] width 10 height 9
click at [0, 0] on input "file" at bounding box center [0, 0] width 0 height 0
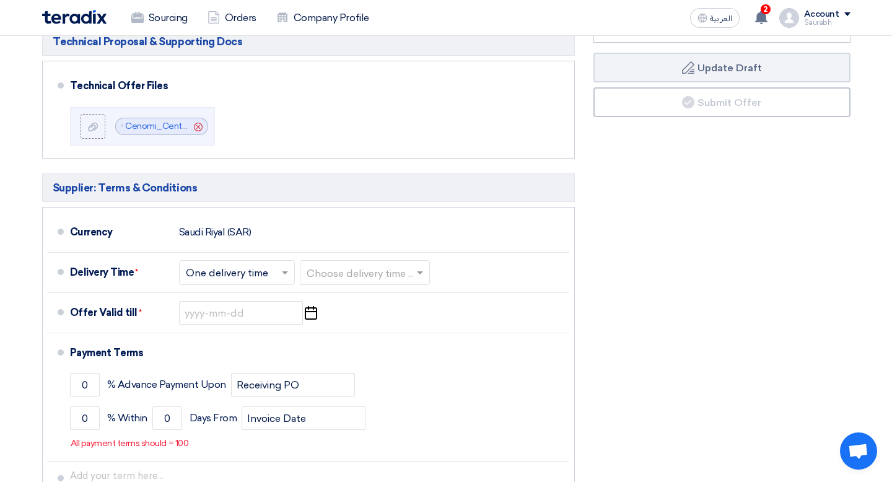
scroll to position [478, 0]
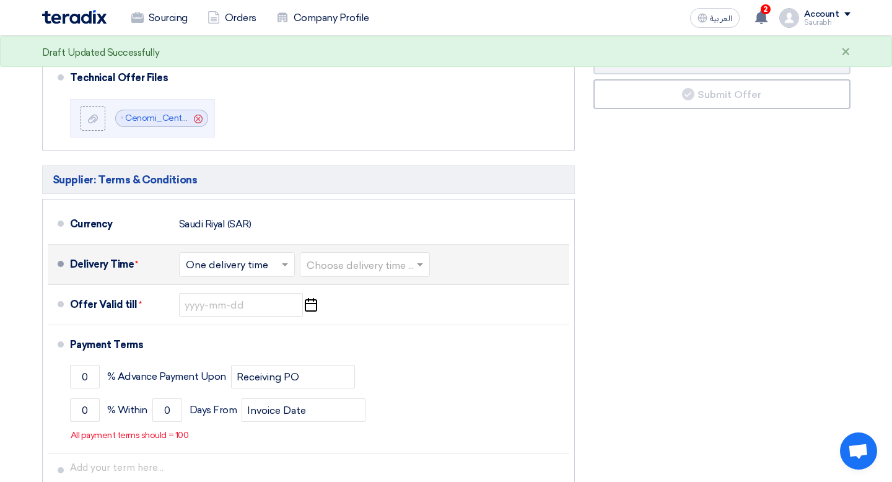
click at [274, 264] on input "text" at bounding box center [237, 266] width 103 height 18
click at [281, 315] on div "One delivery time" at bounding box center [237, 314] width 115 height 22
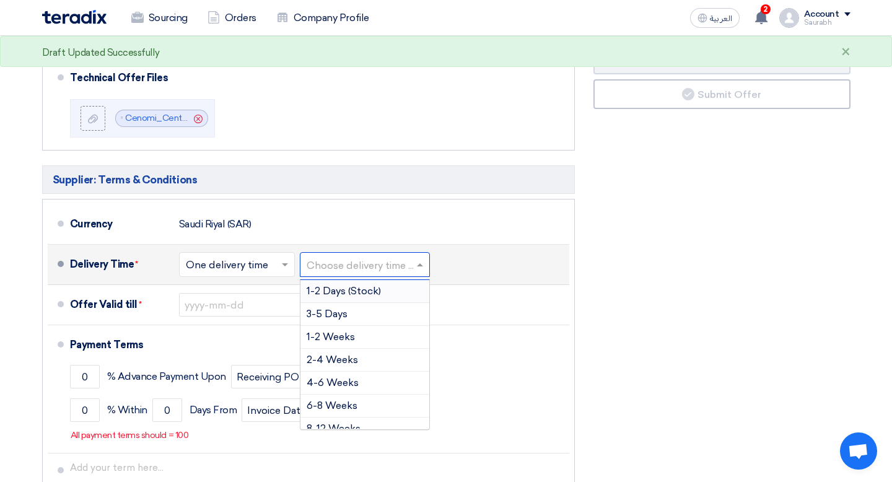
click at [388, 268] on input "text" at bounding box center [366, 266] width 118 height 18
click at [388, 367] on div "8-12 Weeks" at bounding box center [364, 357] width 129 height 23
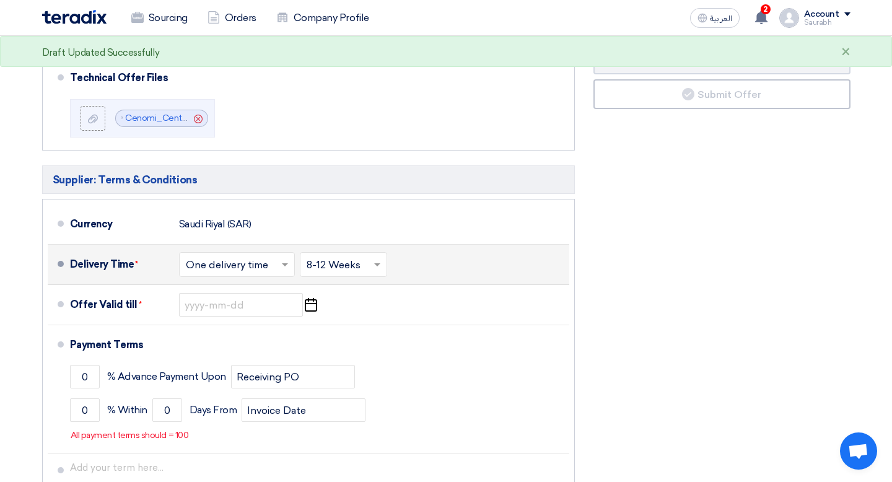
click at [646, 242] on div "Financial Offer Summary Subtotal [GEOGRAPHIC_DATA] (SAR) 56,257 Taxes Draft" at bounding box center [722, 193] width 276 height 661
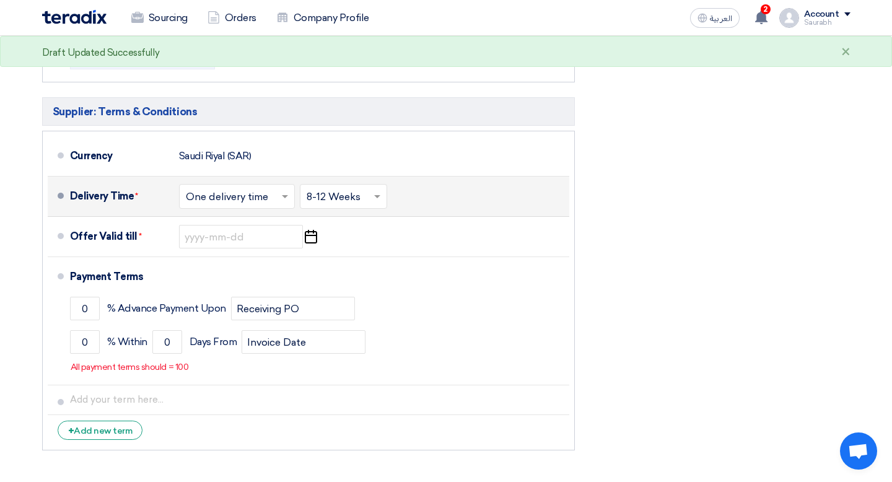
scroll to position [547, 0]
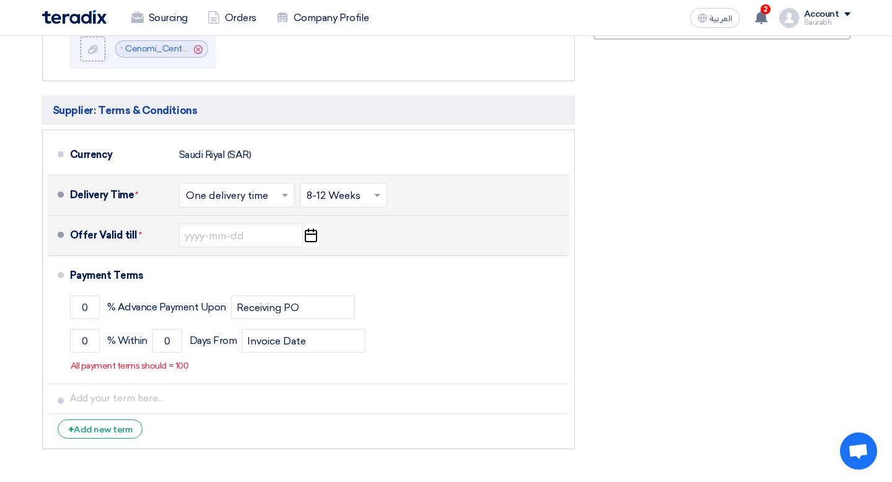
click at [311, 238] on icon "Pick a date" at bounding box center [310, 235] width 17 height 22
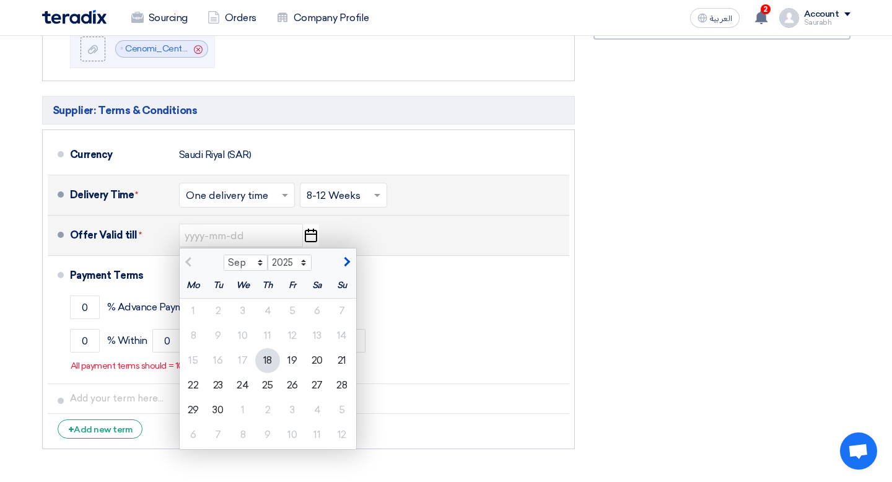
click at [346, 259] on span "button" at bounding box center [345, 261] width 7 height 11
select select "10"
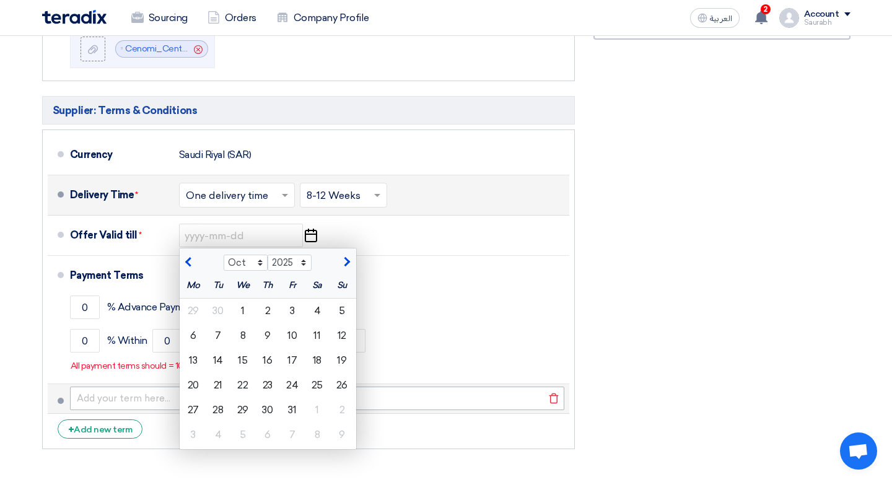
click at [290, 409] on div "31" at bounding box center [292, 410] width 25 height 25
type input "[DATE]"
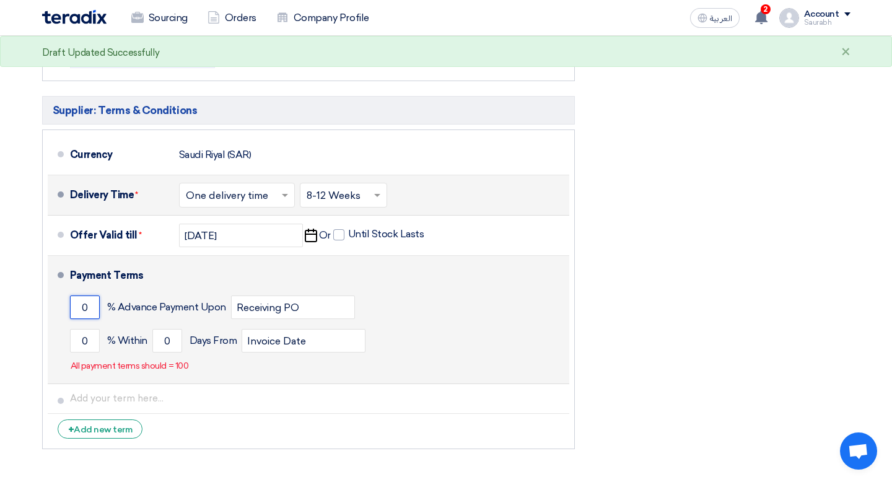
click at [84, 315] on input "0" at bounding box center [85, 307] width 30 height 24
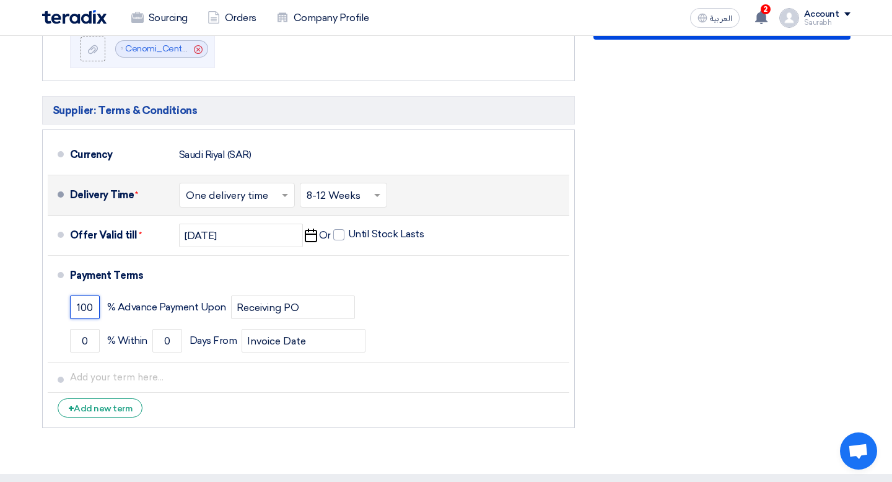
type input "100"
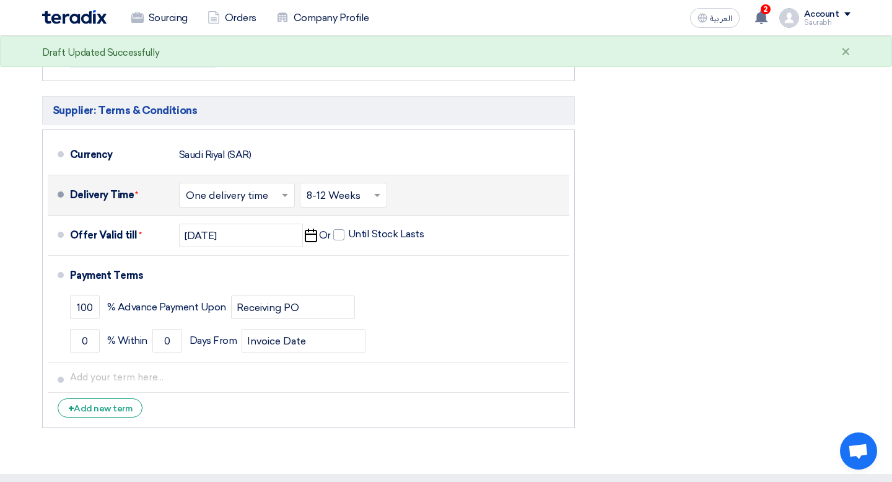
click at [723, 266] on div "Financial Offer Summary Subtotal [GEOGRAPHIC_DATA] (SAR) 56,257 Taxes Draft" at bounding box center [722, 114] width 276 height 640
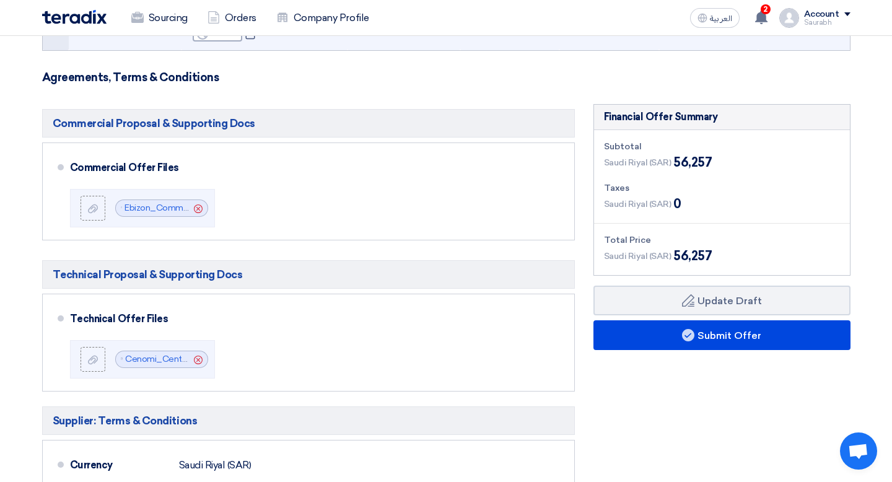
scroll to position [238, 0]
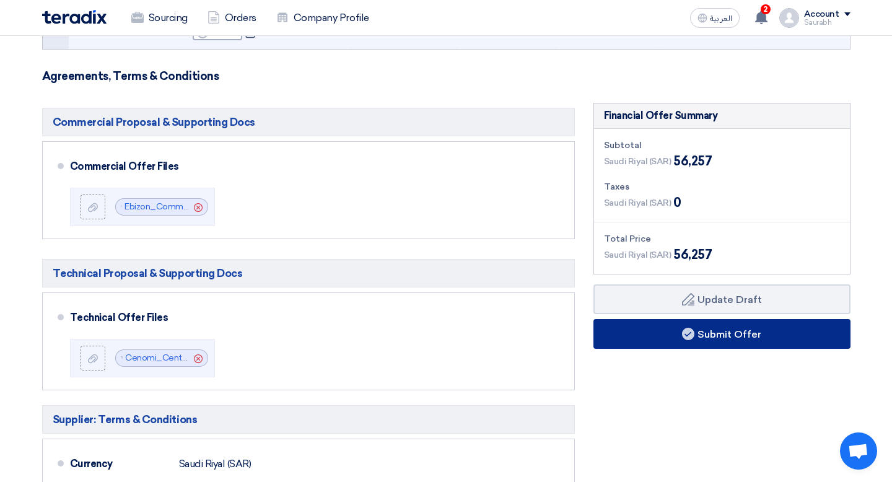
click at [720, 340] on button "Submit Offer" at bounding box center [721, 334] width 257 height 30
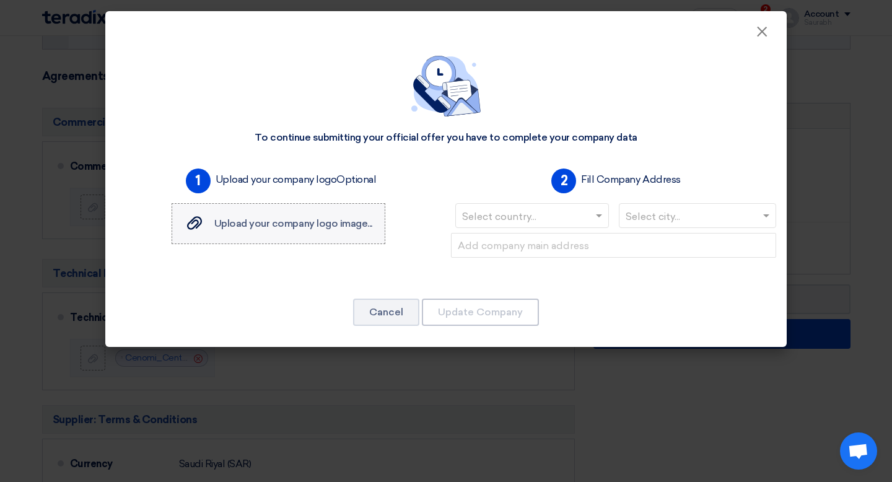
click at [295, 214] on label "Upload your company logo image... Upload your company logo image..." at bounding box center [279, 223] width 214 height 41
click at [0, 0] on input "Upload your company logo image... Upload your company logo image..." at bounding box center [0, 0] width 0 height 0
click at [576, 217] on input "text" at bounding box center [526, 217] width 128 height 20
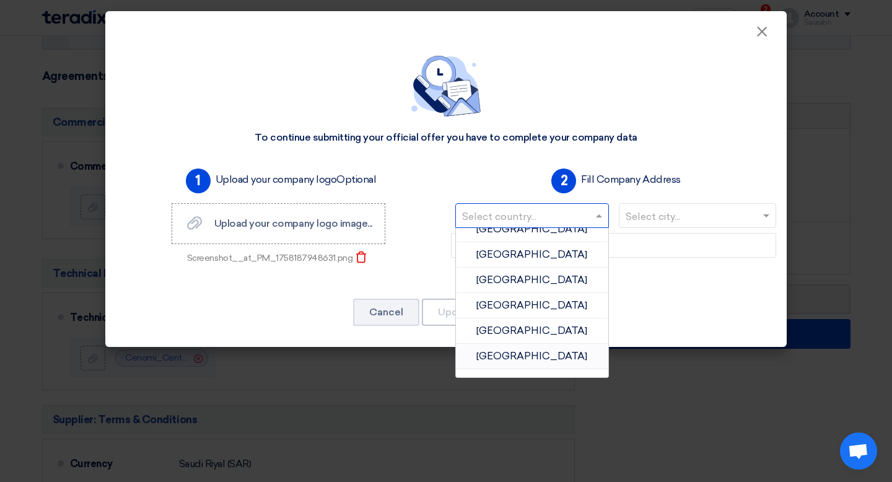
scroll to position [1624, 0]
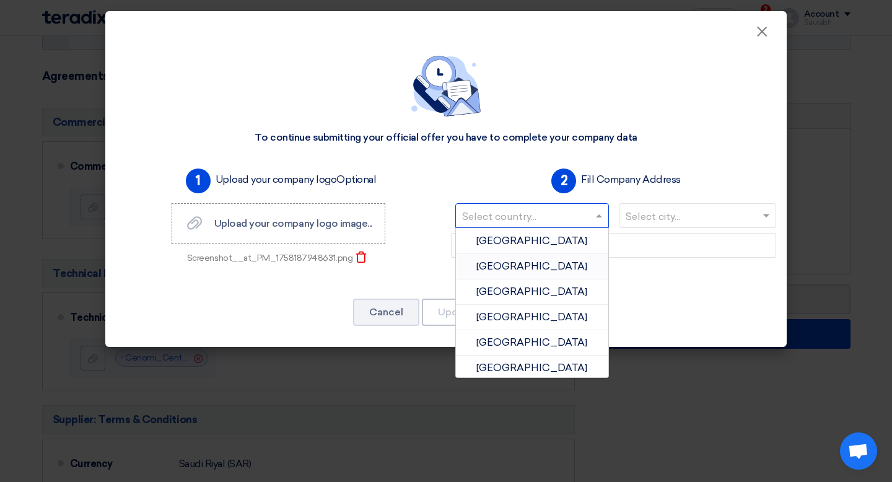
click at [543, 261] on span "[GEOGRAPHIC_DATA]" at bounding box center [531, 266] width 111 height 12
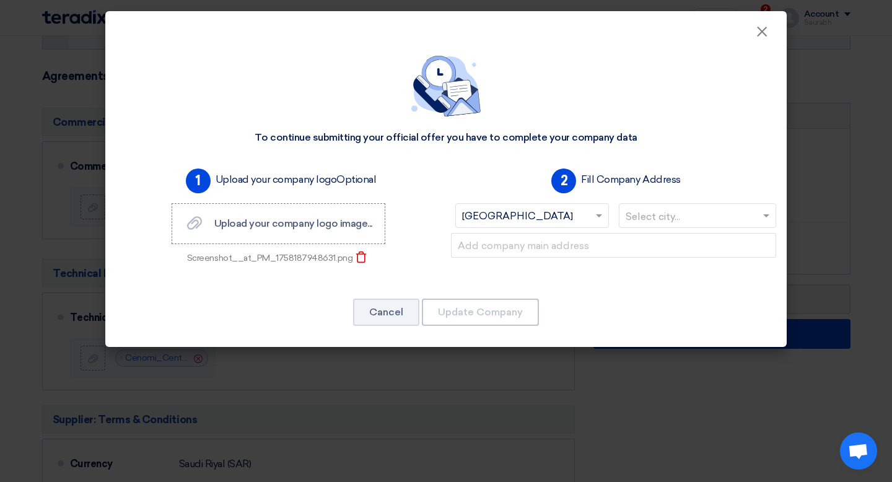
click at [676, 209] on input "text" at bounding box center [691, 217] width 132 height 20
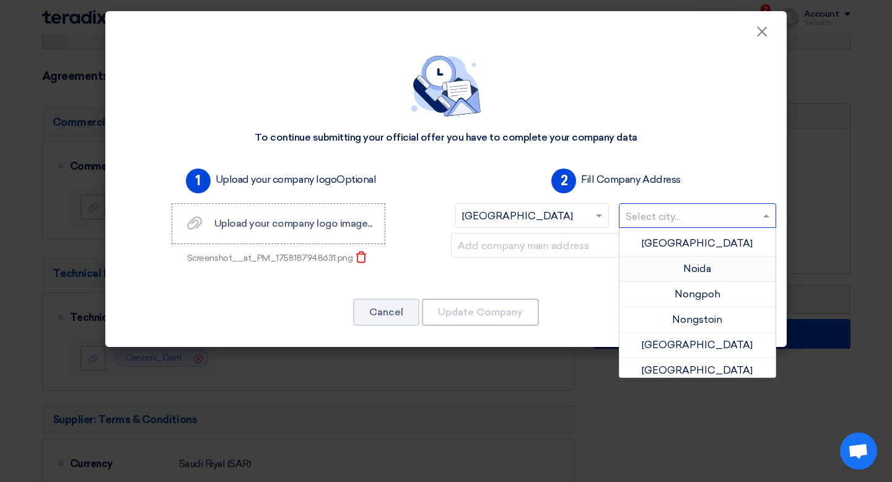
scroll to position [17577, 0]
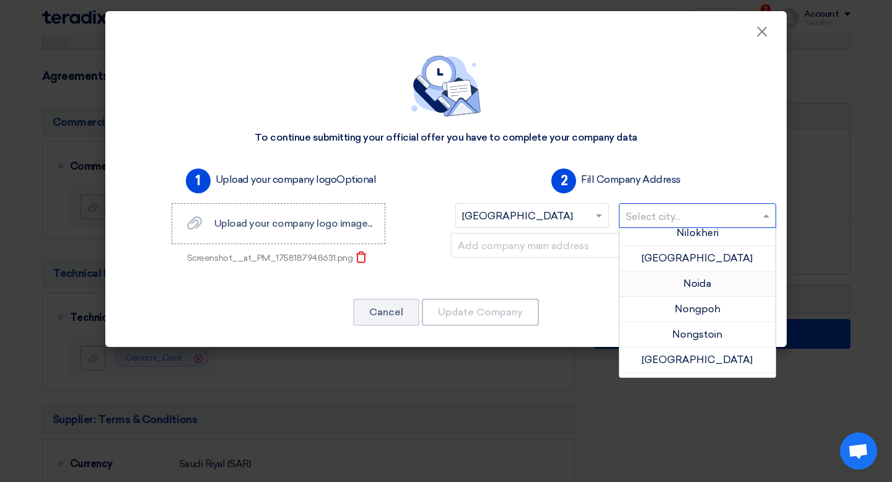
click at [708, 285] on div "Noida" at bounding box center [697, 283] width 157 height 25
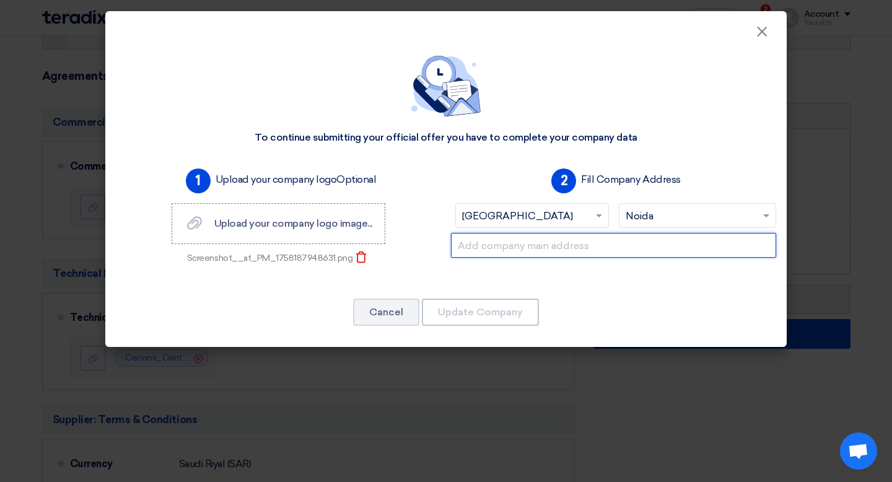
click at [576, 245] on input "text" at bounding box center [613, 245] width 325 height 25
paste input "[STREET_ADDRESS]"
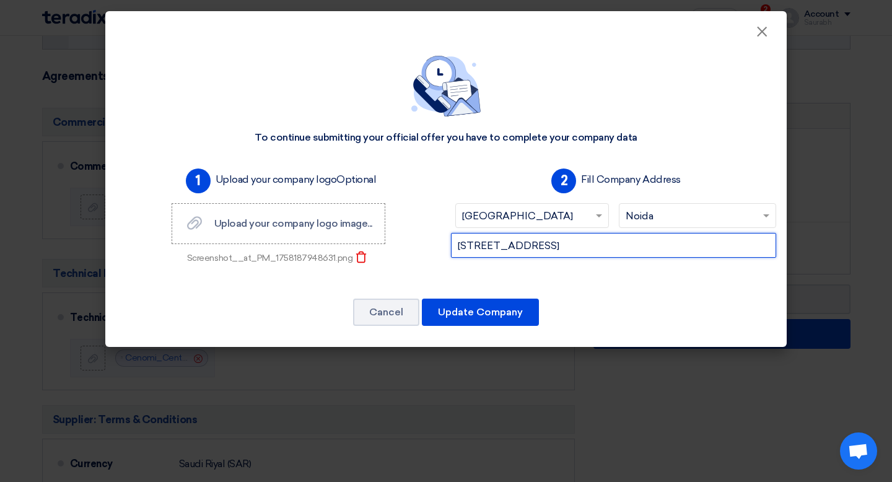
scroll to position [0, 219]
type input "[STREET_ADDRESS]"
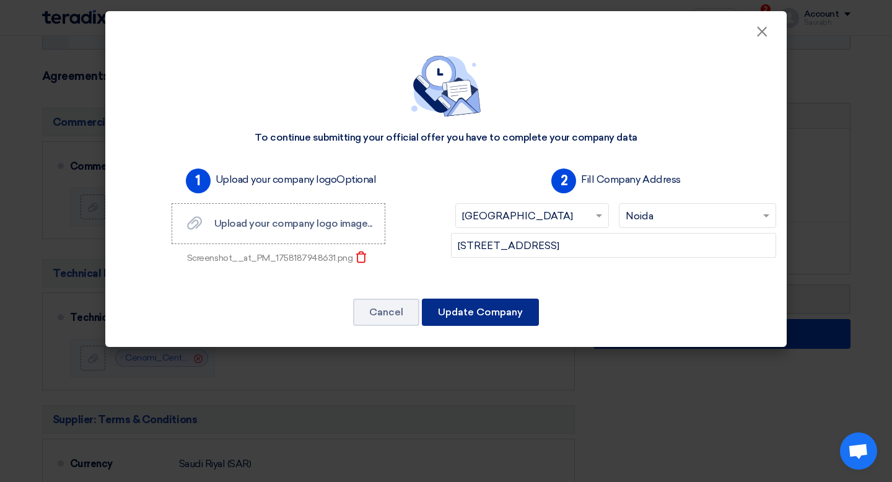
click at [496, 316] on button "Update Company" at bounding box center [480, 311] width 117 height 27
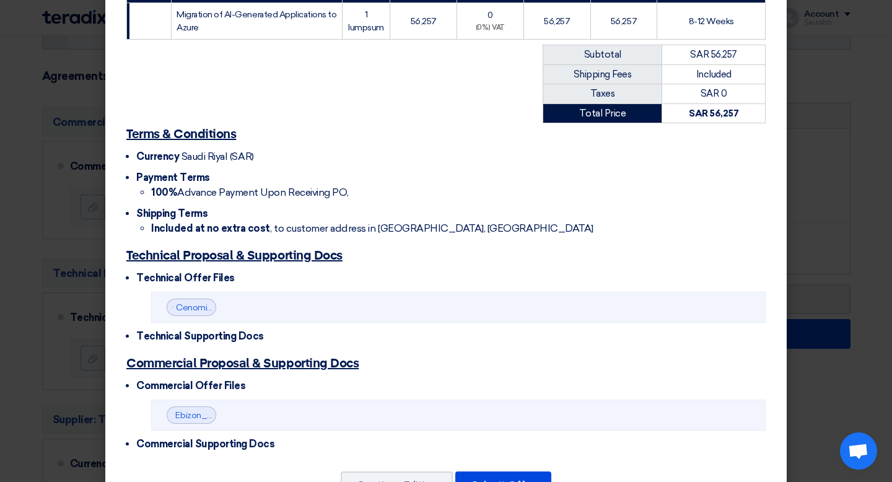
scroll to position [273, 0]
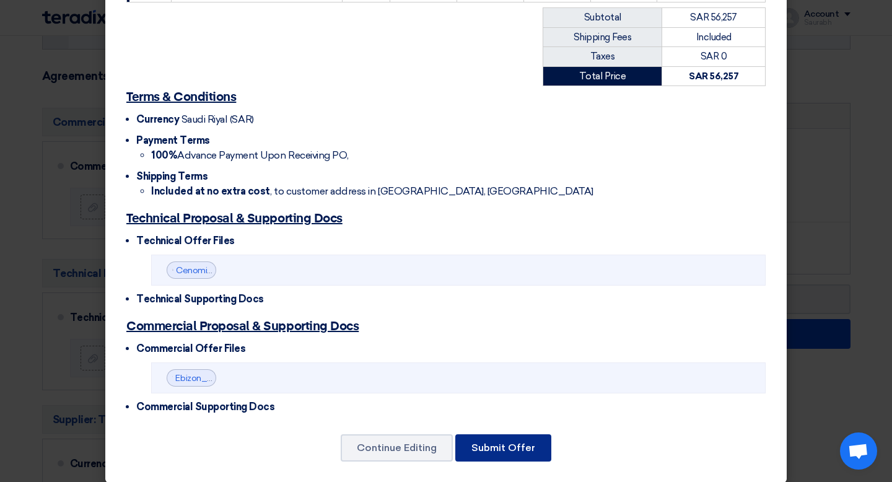
click at [524, 440] on button "Submit Offer" at bounding box center [503, 447] width 96 height 27
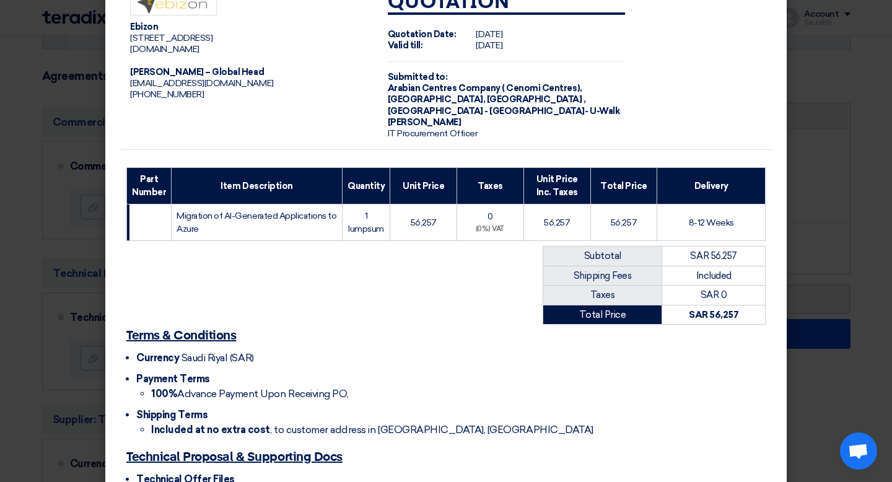
scroll to position [0, 0]
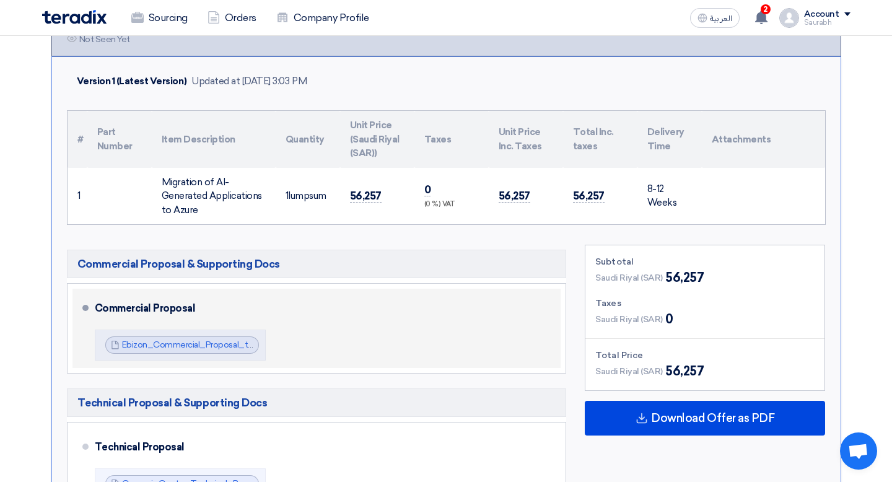
scroll to position [278, 0]
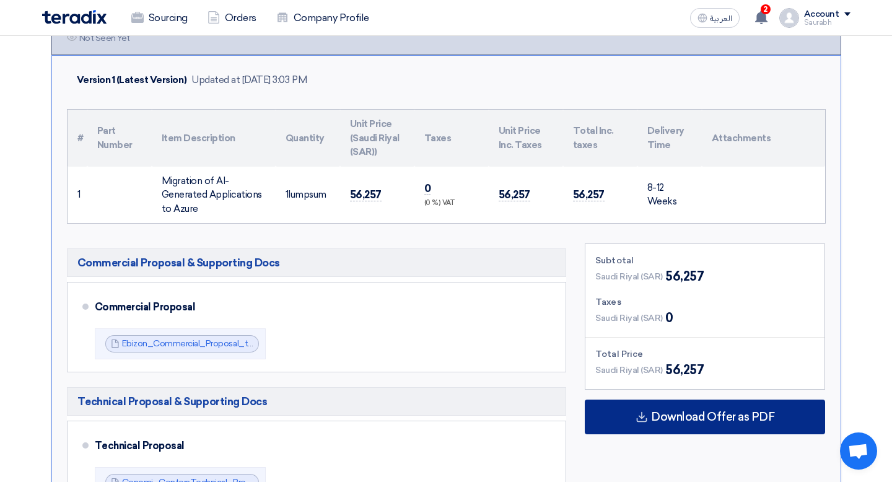
click at [694, 414] on span "Download Offer as PDF" at bounding box center [712, 416] width 123 height 11
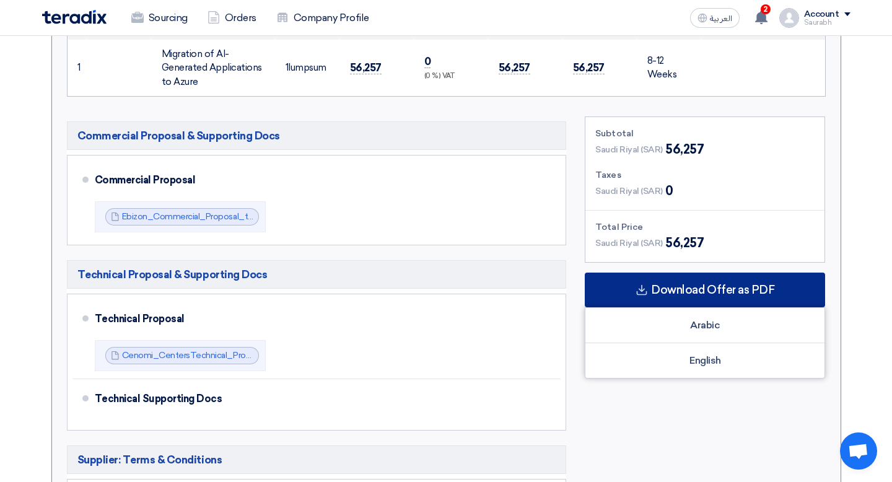
scroll to position [406, 0]
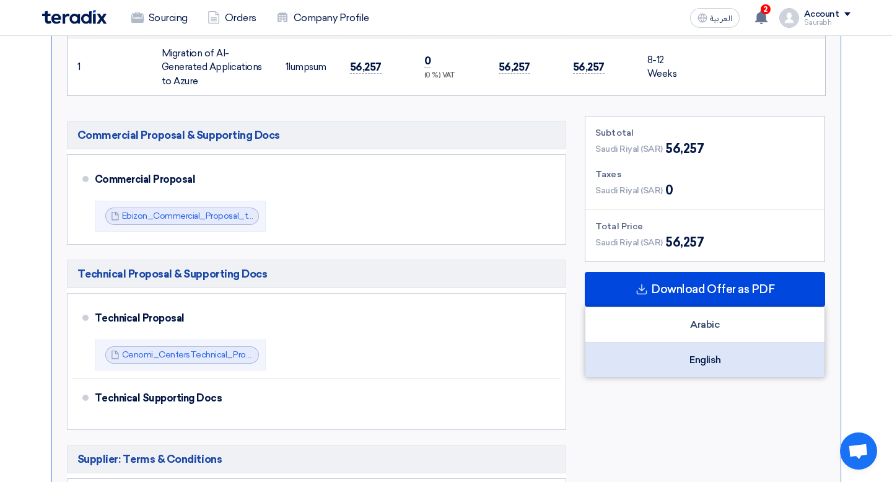
click at [694, 363] on div "English" at bounding box center [704, 359] width 239 height 35
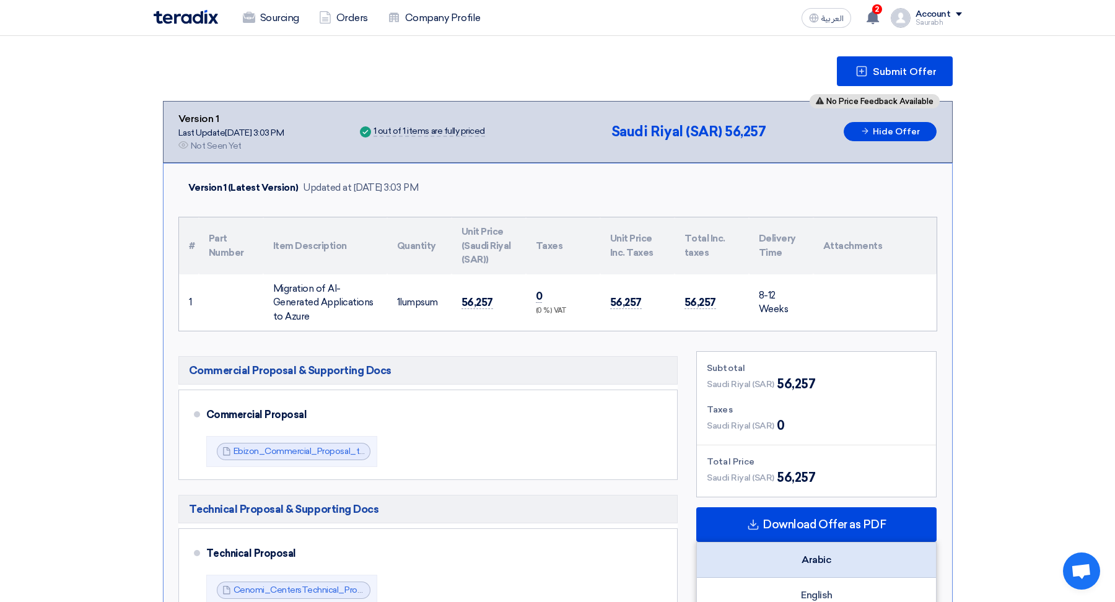
scroll to position [0, 0]
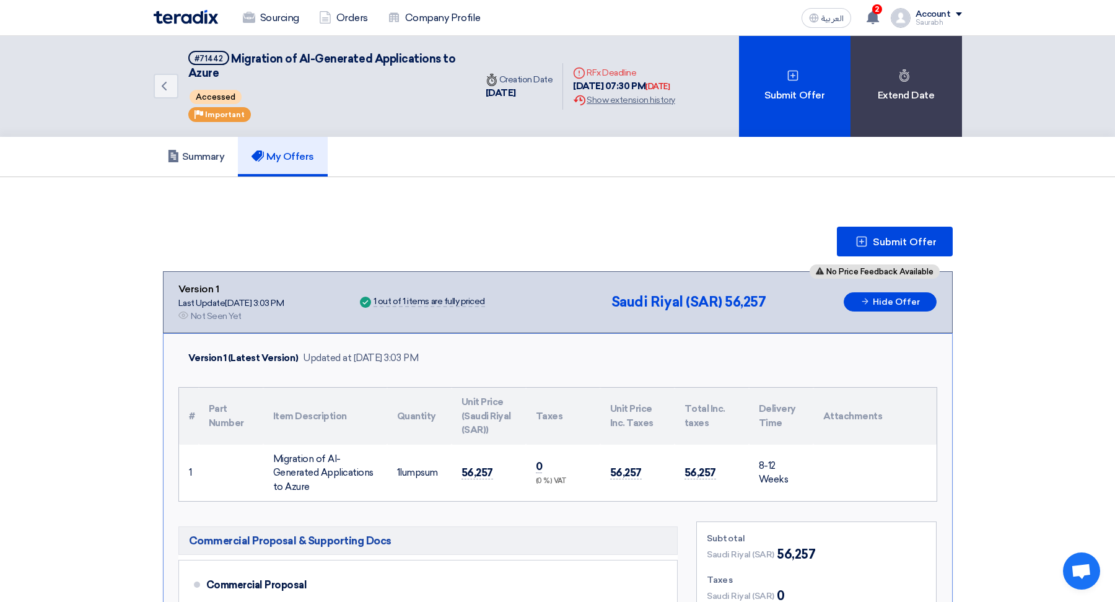
click at [175, 24] on div "Sourcing Orders Company Profile" at bounding box center [396, 17] width 485 height 27
click at [202, 159] on h5 "Summary" at bounding box center [196, 156] width 58 height 12
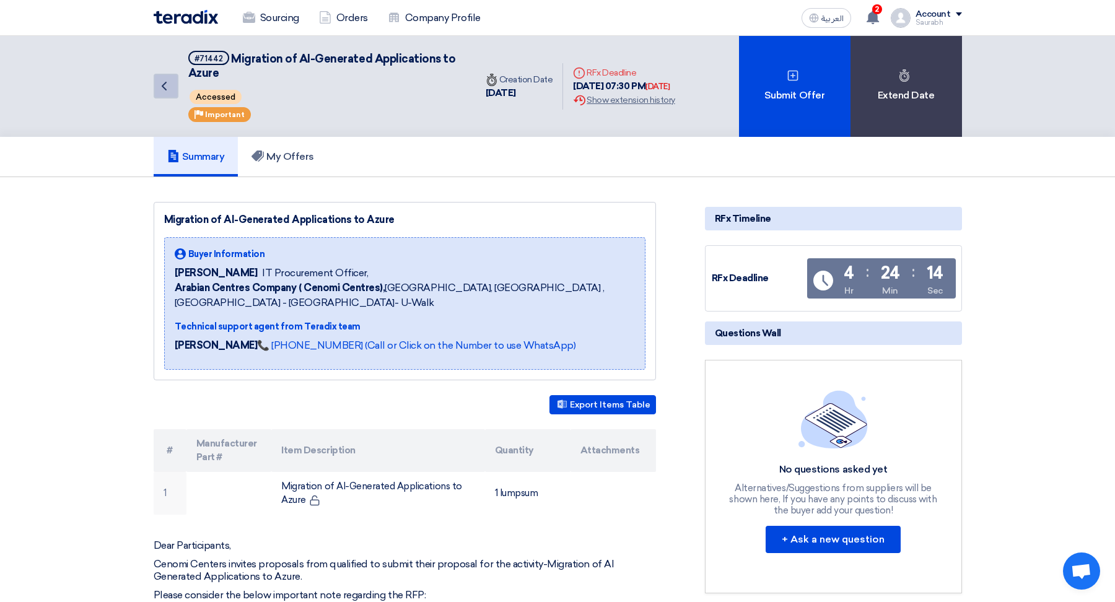
click at [156, 77] on link "Back" at bounding box center [166, 86] width 25 height 25
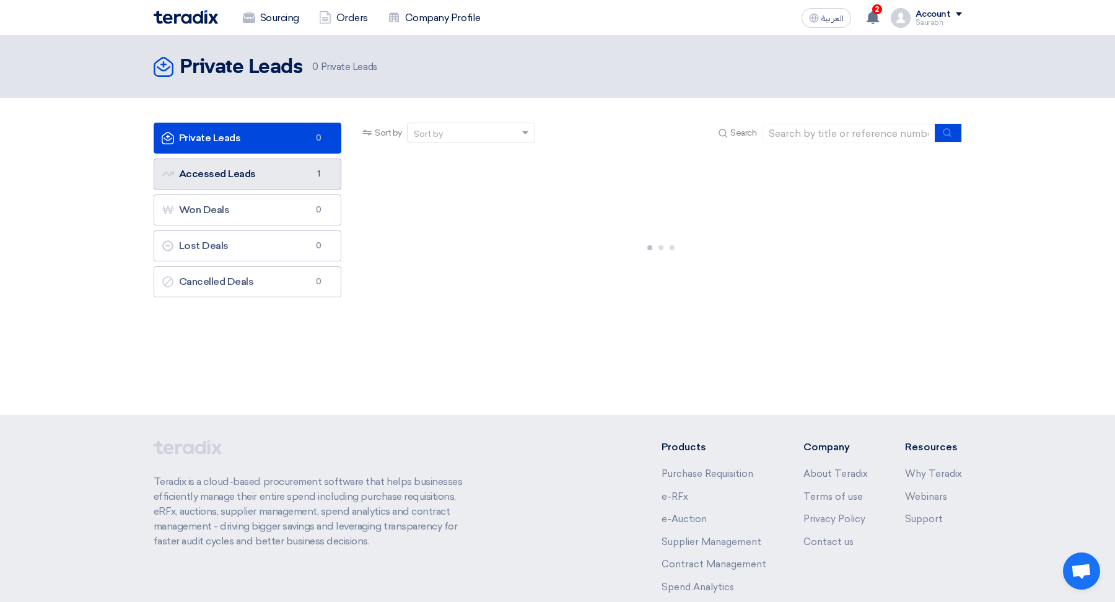
click at [217, 176] on link "Accessed Leads Accessed Leads 1" at bounding box center [248, 174] width 188 height 31
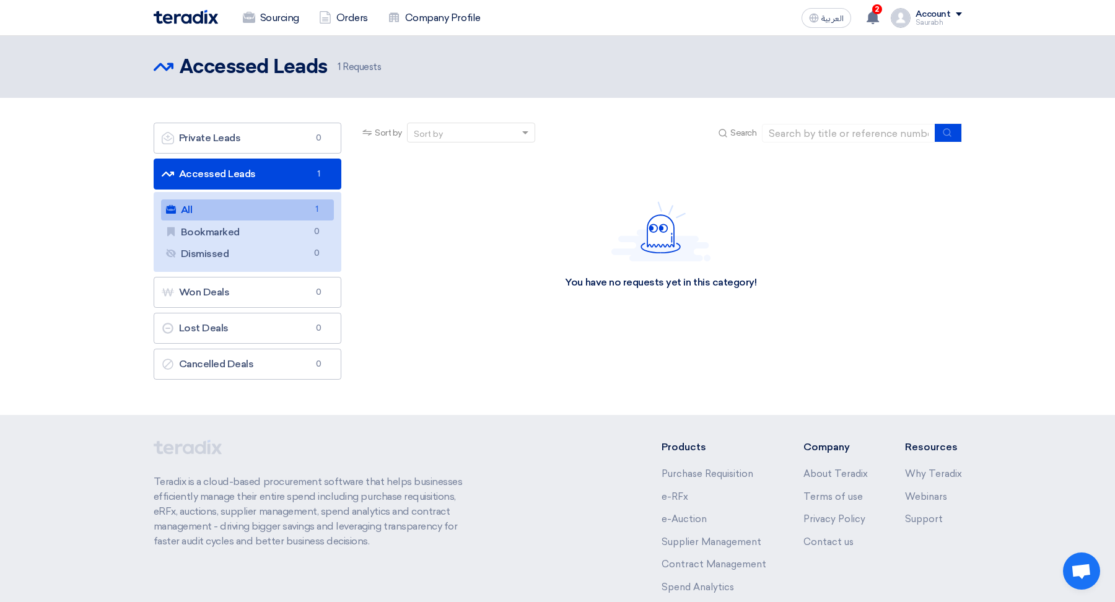
click at [294, 212] on link "All All 1" at bounding box center [247, 209] width 173 height 21
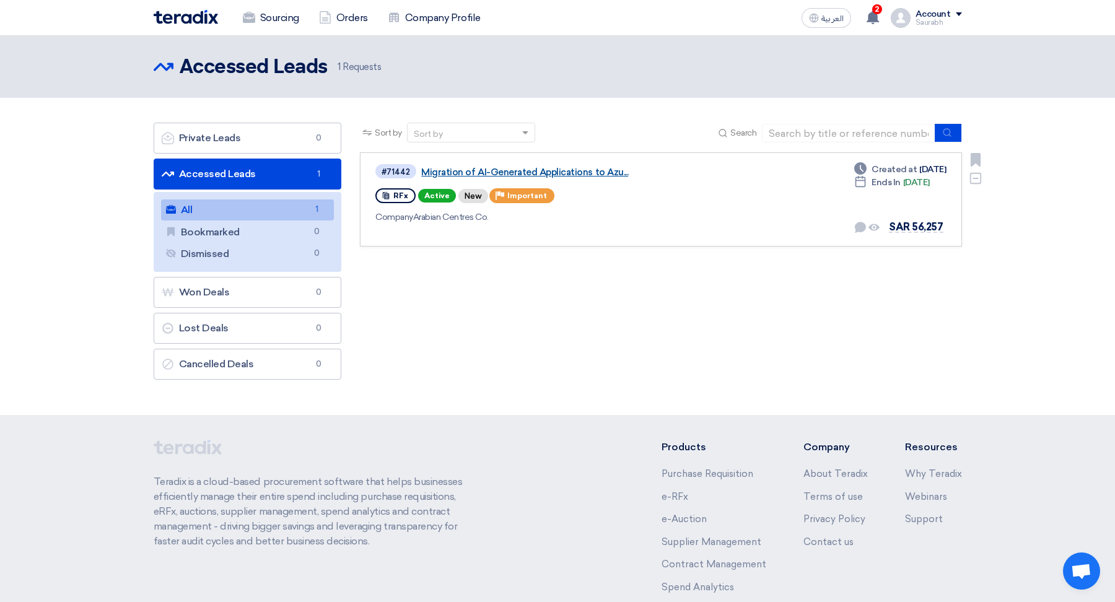
click at [581, 170] on link "Migration of AI-Generated Applications to Azu..." at bounding box center [576, 172] width 310 height 11
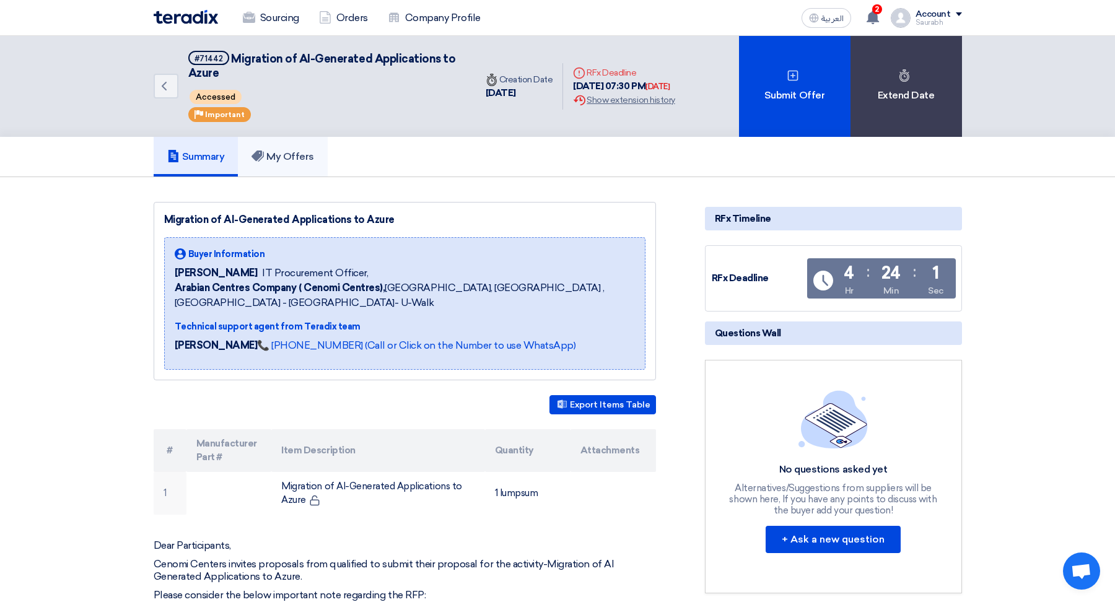
click at [298, 161] on h5 "My Offers" at bounding box center [282, 156] width 63 height 12
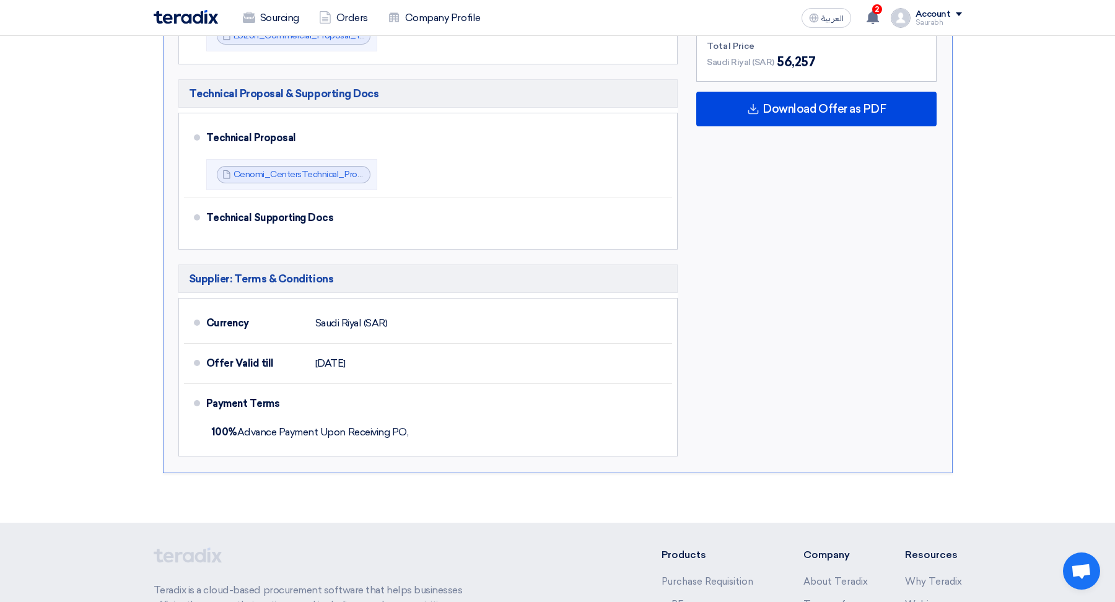
scroll to position [589, 0]
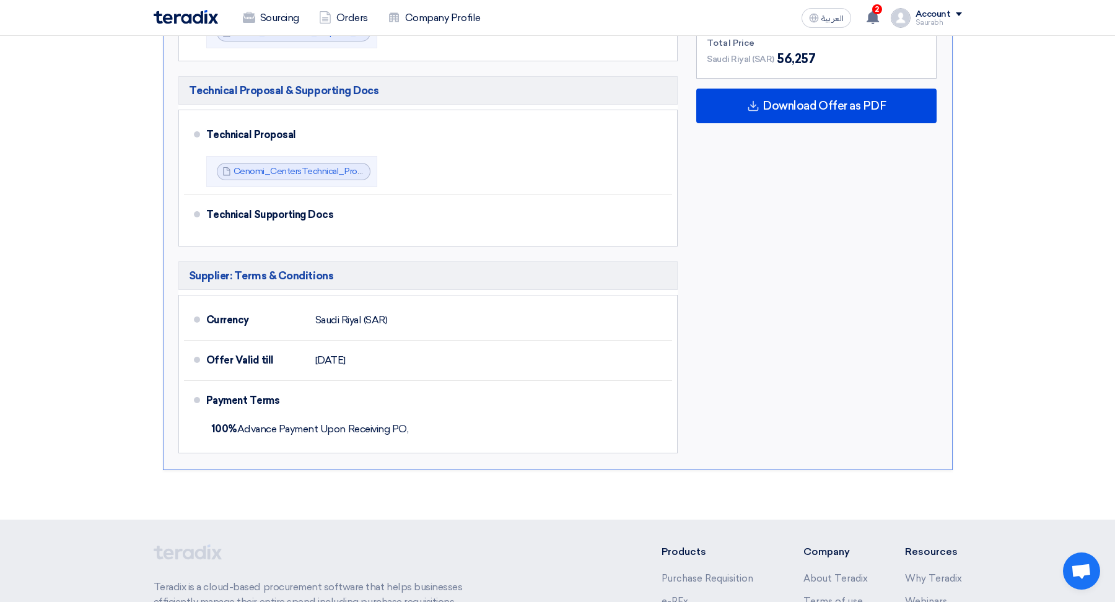
click at [432, 386] on div "Payment Terms" at bounding box center [431, 401] width 451 height 30
